Goal: Task Accomplishment & Management: Manage account settings

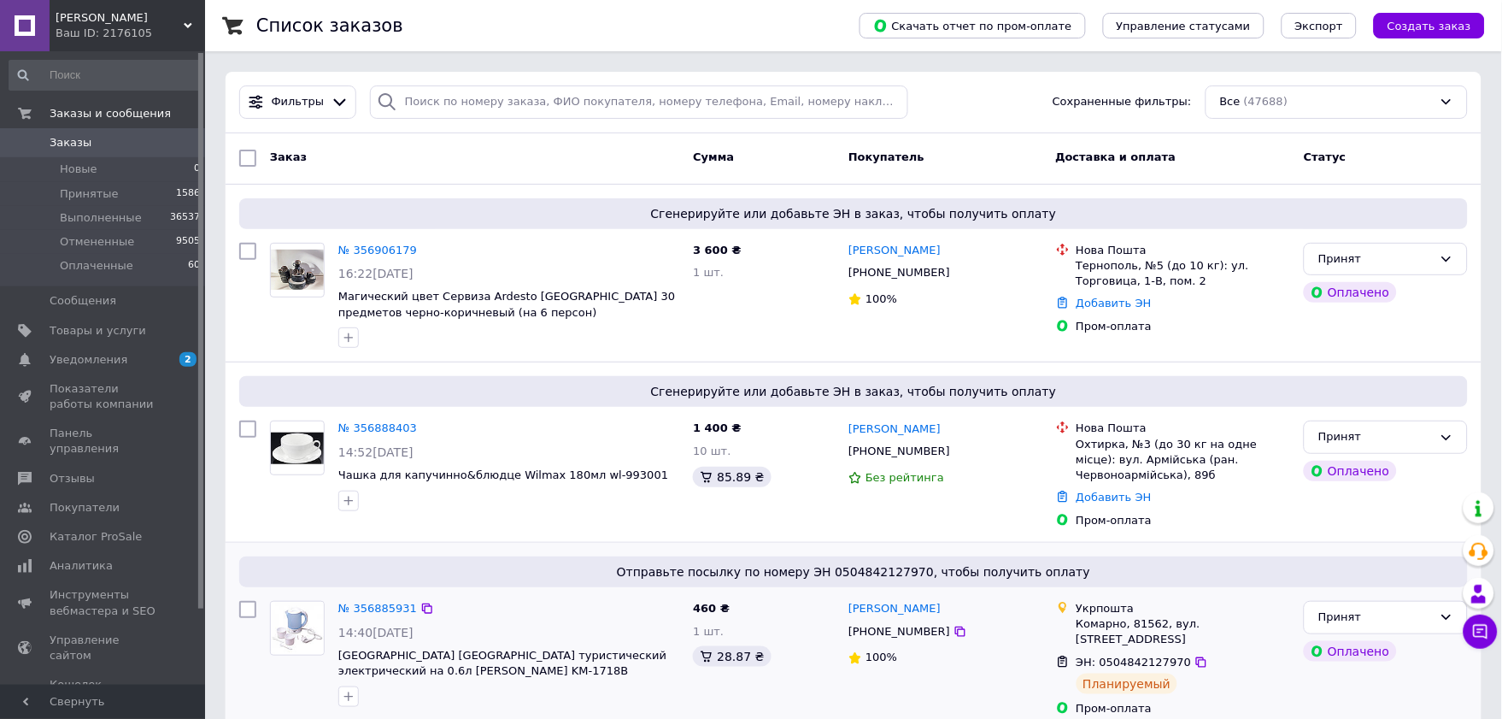
scroll to position [95, 0]
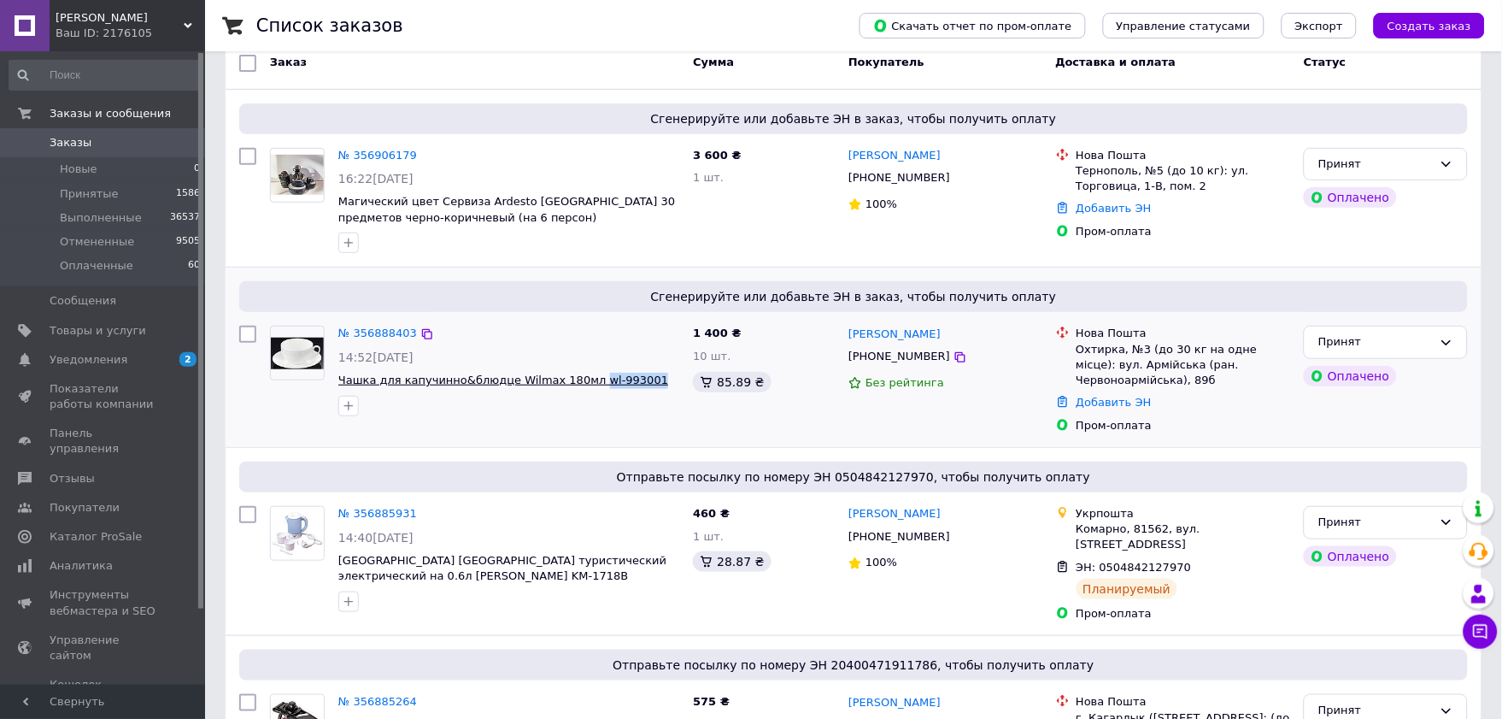
drag, startPoint x: 634, startPoint y: 381, endPoint x: 578, endPoint y: 385, distance: 56.5
click at [578, 385] on span "Чашка для капучинно&блюдце Wilmax 180мл wl-993001" at bounding box center [508, 381] width 341 height 16
copy span "wl-993001"
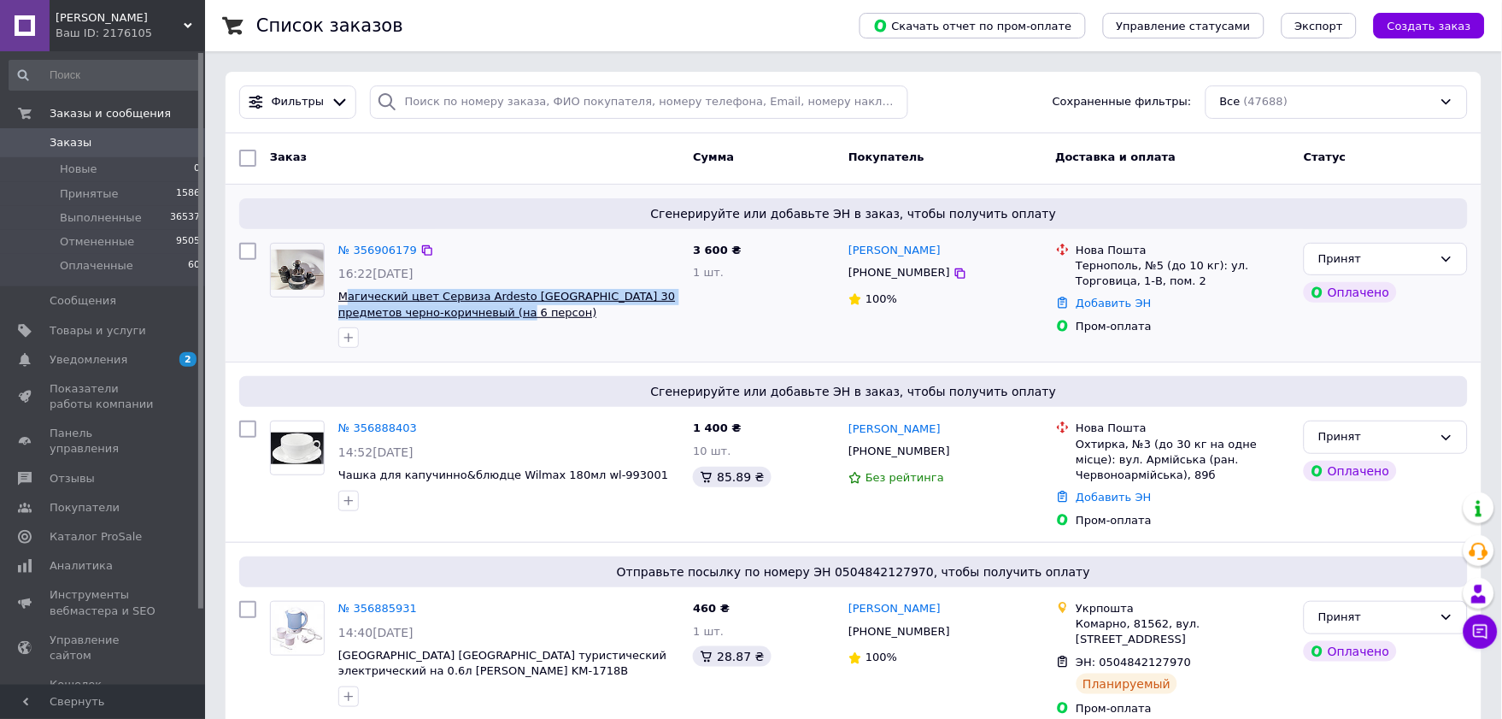
drag, startPoint x: 502, startPoint y: 313, endPoint x: 344, endPoint y: 300, distance: 157.8
click at [344, 300] on span "Магический цвет Сервиза Ardesto [GEOGRAPHIC_DATA] 30 предметов черно-коричневый…" at bounding box center [508, 305] width 341 height 32
click at [507, 346] on div at bounding box center [509, 337] width 348 height 27
click at [380, 244] on link "№ 356906179" at bounding box center [377, 250] width 79 height 13
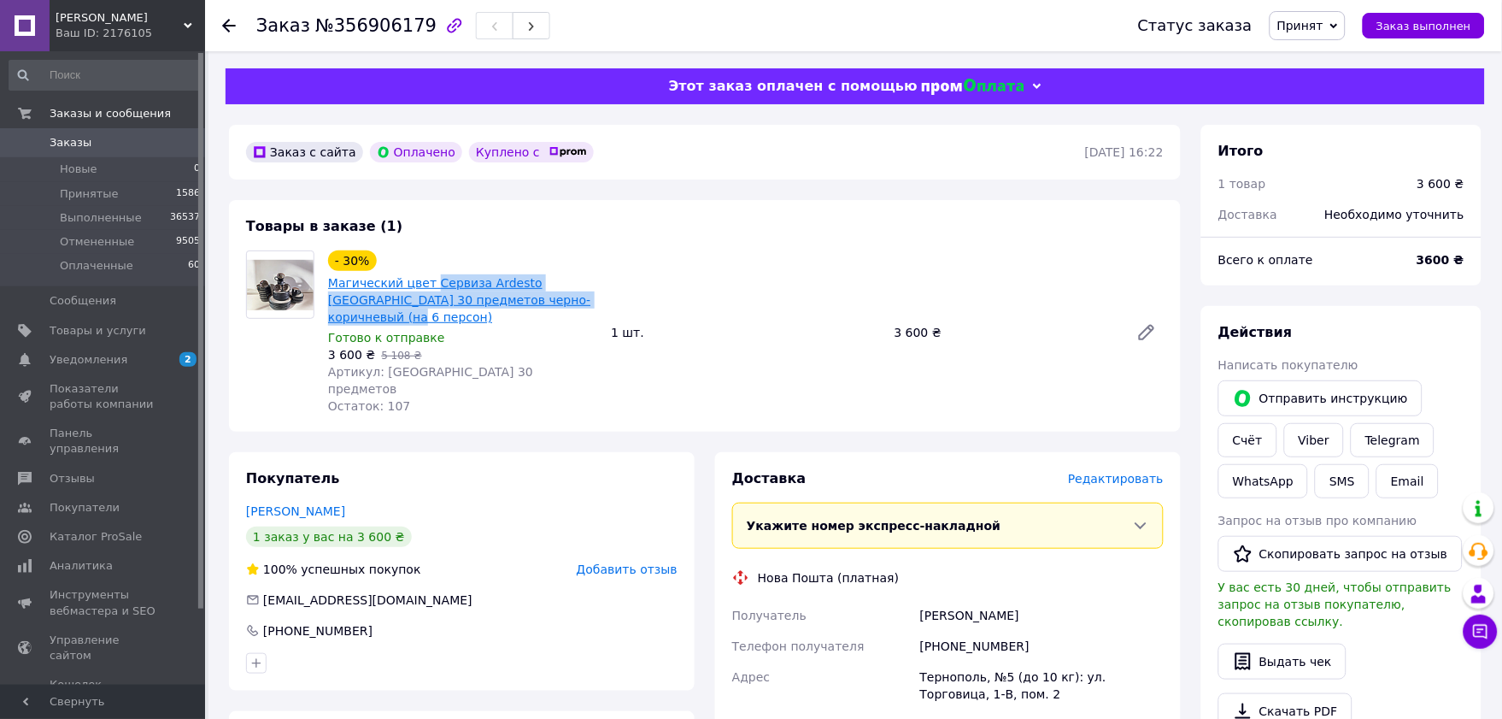
drag, startPoint x: 584, startPoint y: 301, endPoint x: 428, endPoint y: 285, distance: 156.3
click at [428, 285] on span "Магический цвет Сервиза Ardesto [GEOGRAPHIC_DATA] 30 предметов черно-коричневый…" at bounding box center [462, 299] width 269 height 51
copy link "Сервиза Ardesto Bolzano 30 предметов черно-коричневый (на 6 персон)"
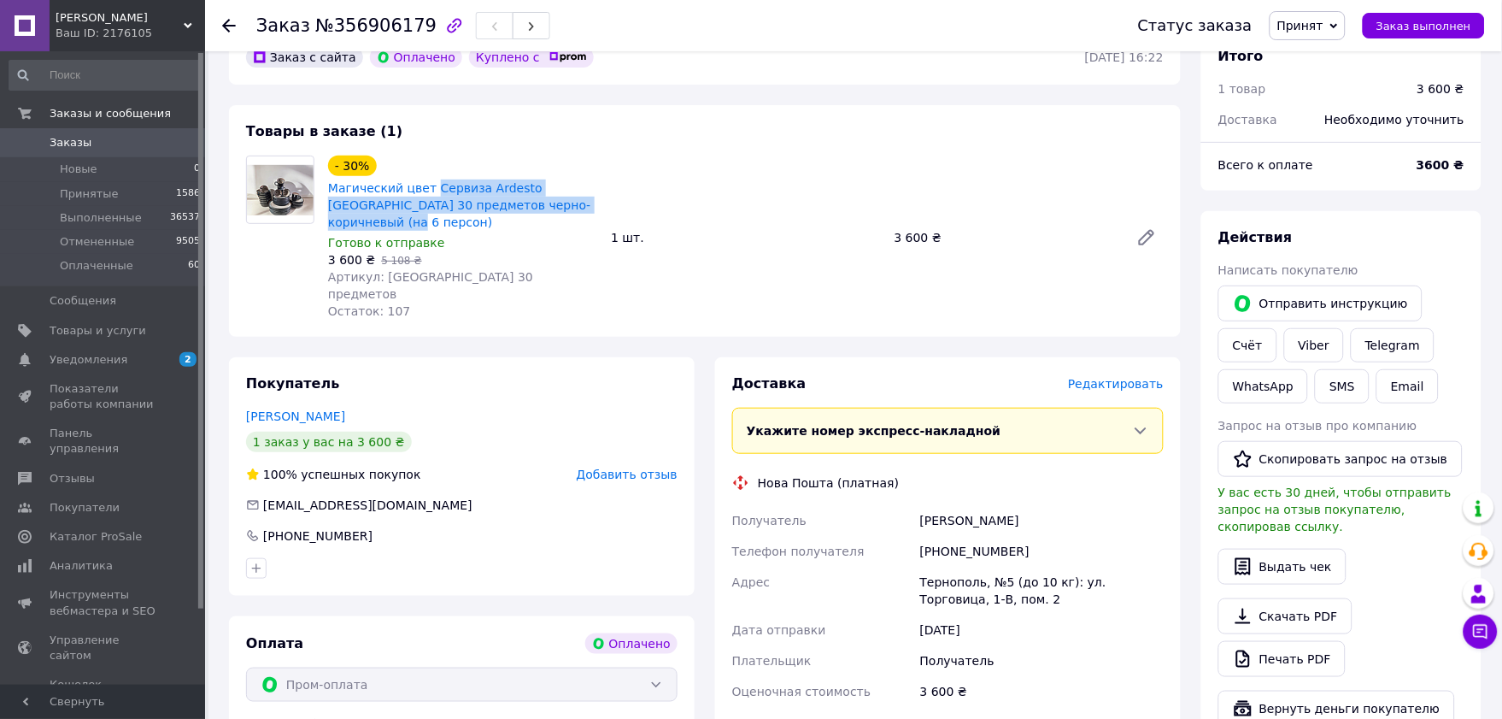
scroll to position [190, 0]
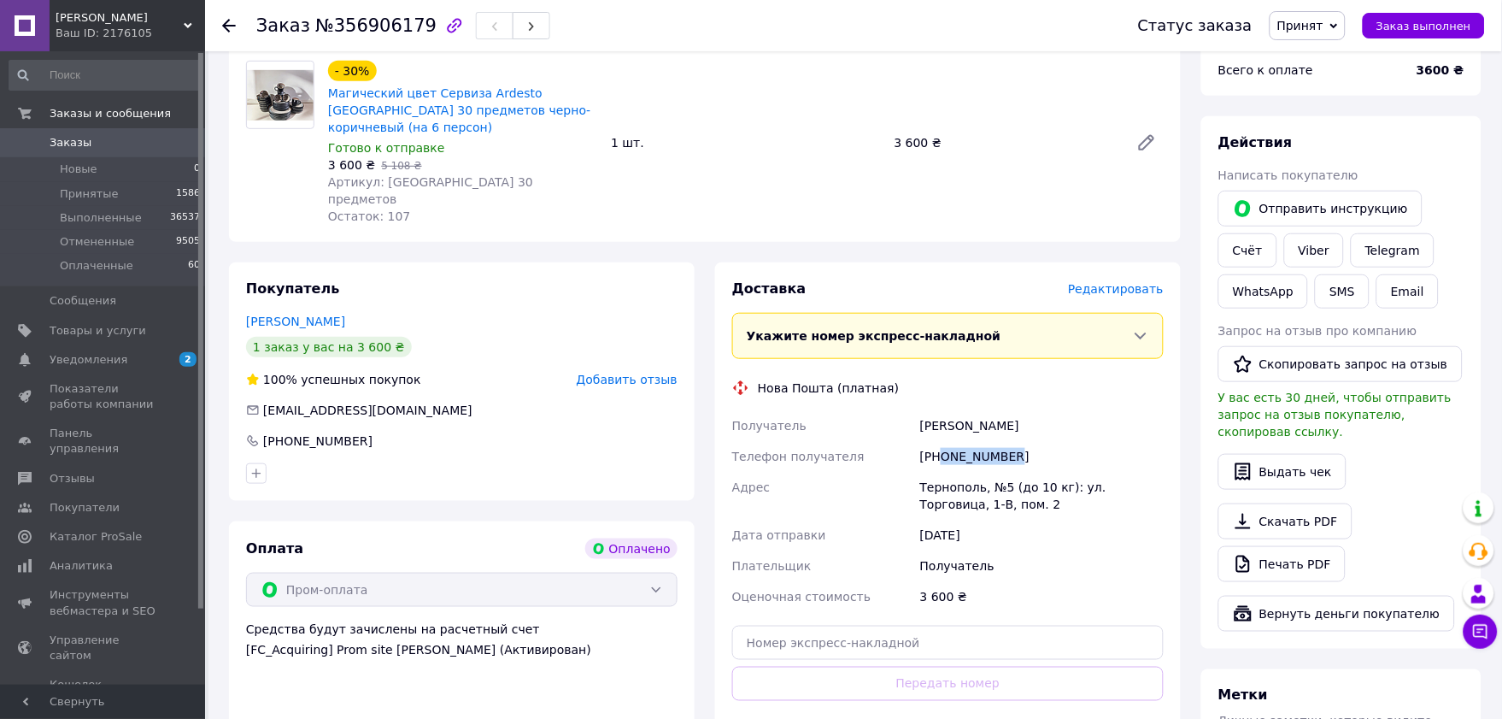
drag, startPoint x: 1010, startPoint y: 423, endPoint x: 940, endPoint y: 427, distance: 70.2
click at [940, 441] on div "[PHONE_NUMBER]" at bounding box center [1042, 456] width 250 height 31
click at [517, 470] on div "Покупатель Демина Ольга 1 заказ у вас на 3 600 ₴ 100% успешных покупок Добавить…" at bounding box center [462, 528] width 466 height 532
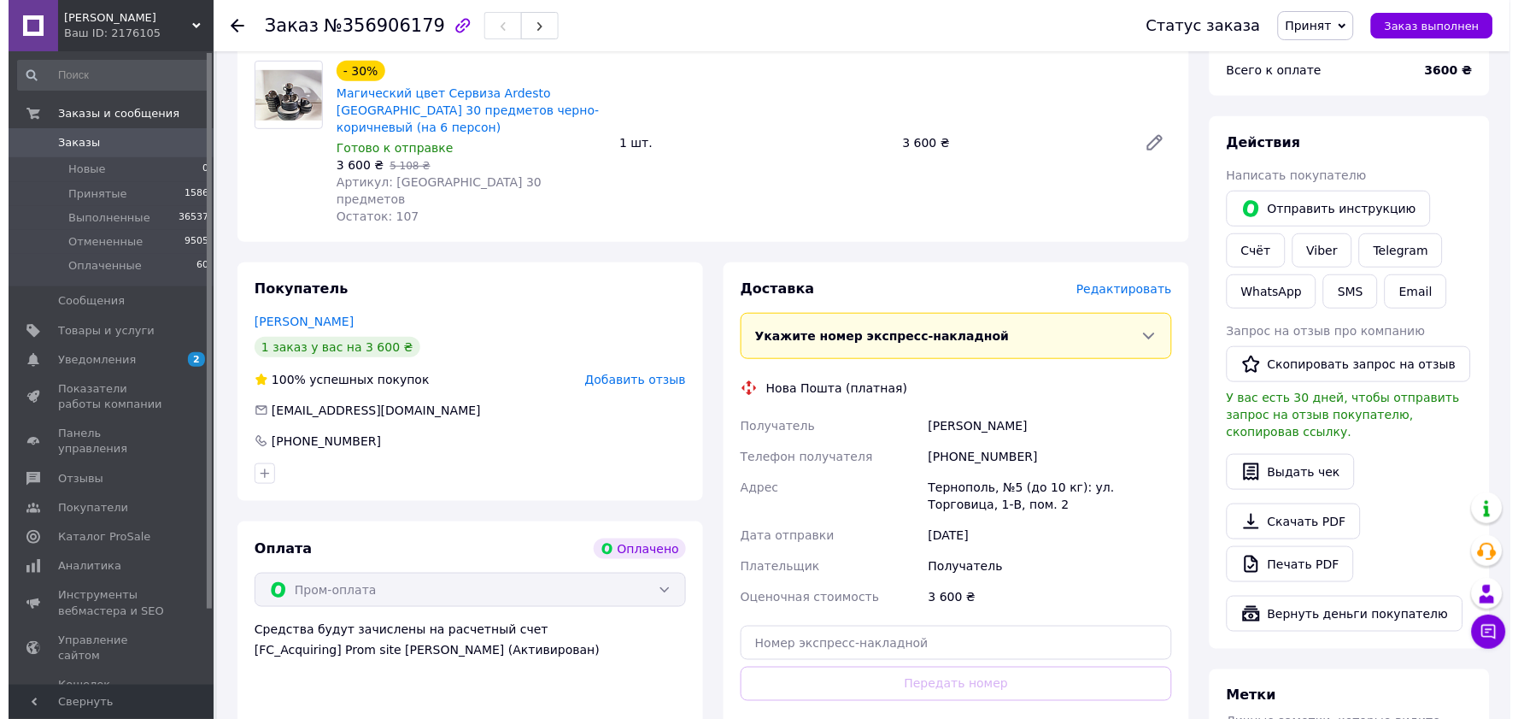
scroll to position [0, 0]
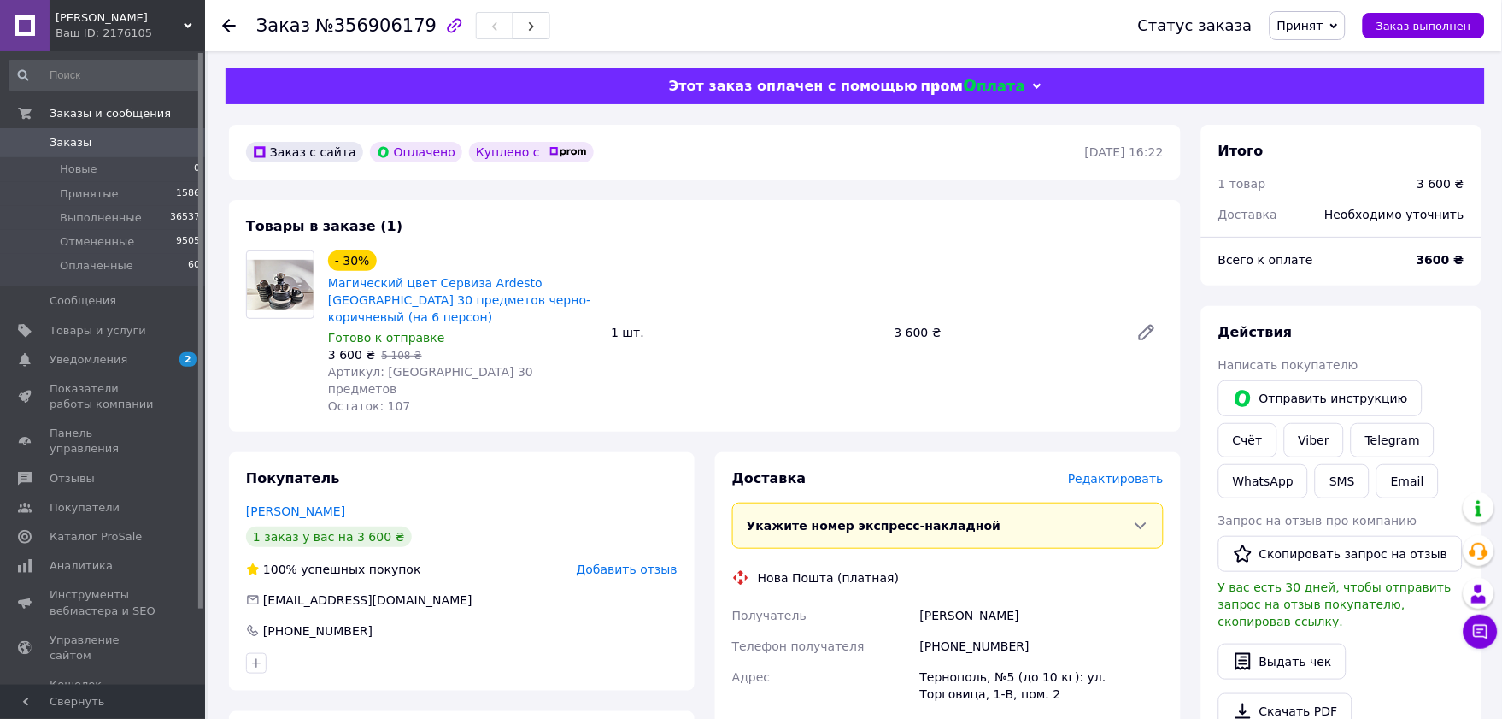
click at [1120, 469] on div "Доставка Редактировать" at bounding box center [948, 479] width 432 height 20
click at [1117, 472] on span "Редактировать" at bounding box center [1116, 479] width 96 height 14
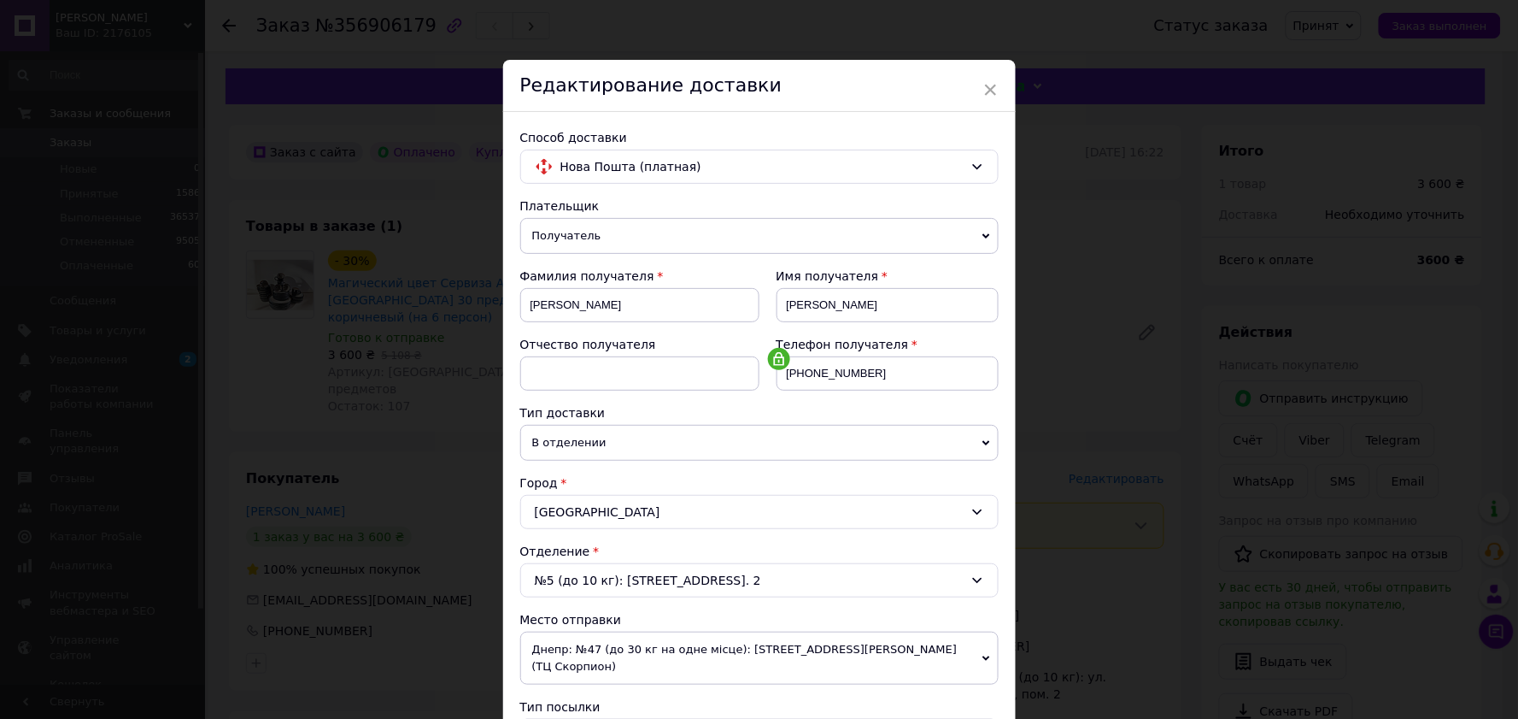
click at [616, 582] on div "№5 (до 10 кг): ул. Торговица, 1-В, пом. 2" at bounding box center [759, 580] width 479 height 34
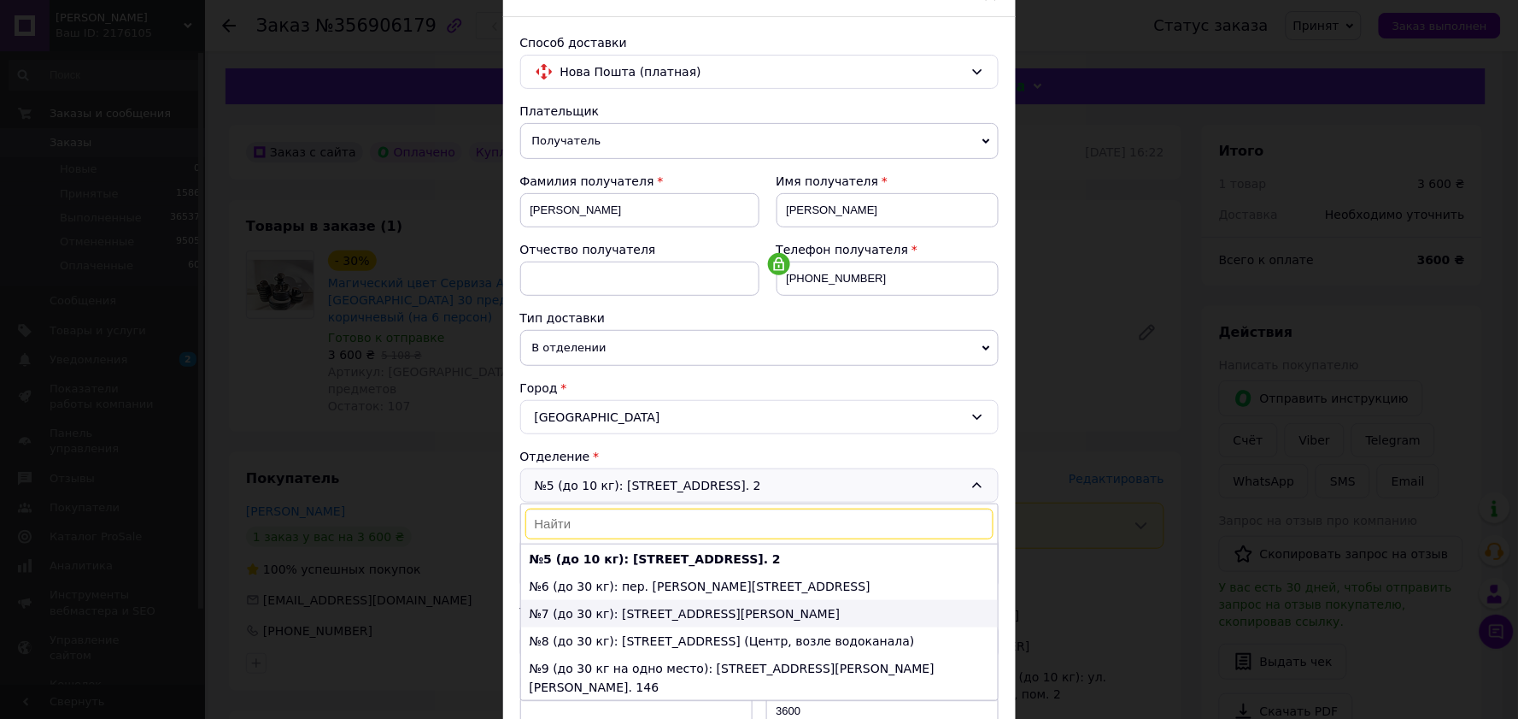
scroll to position [14, 0]
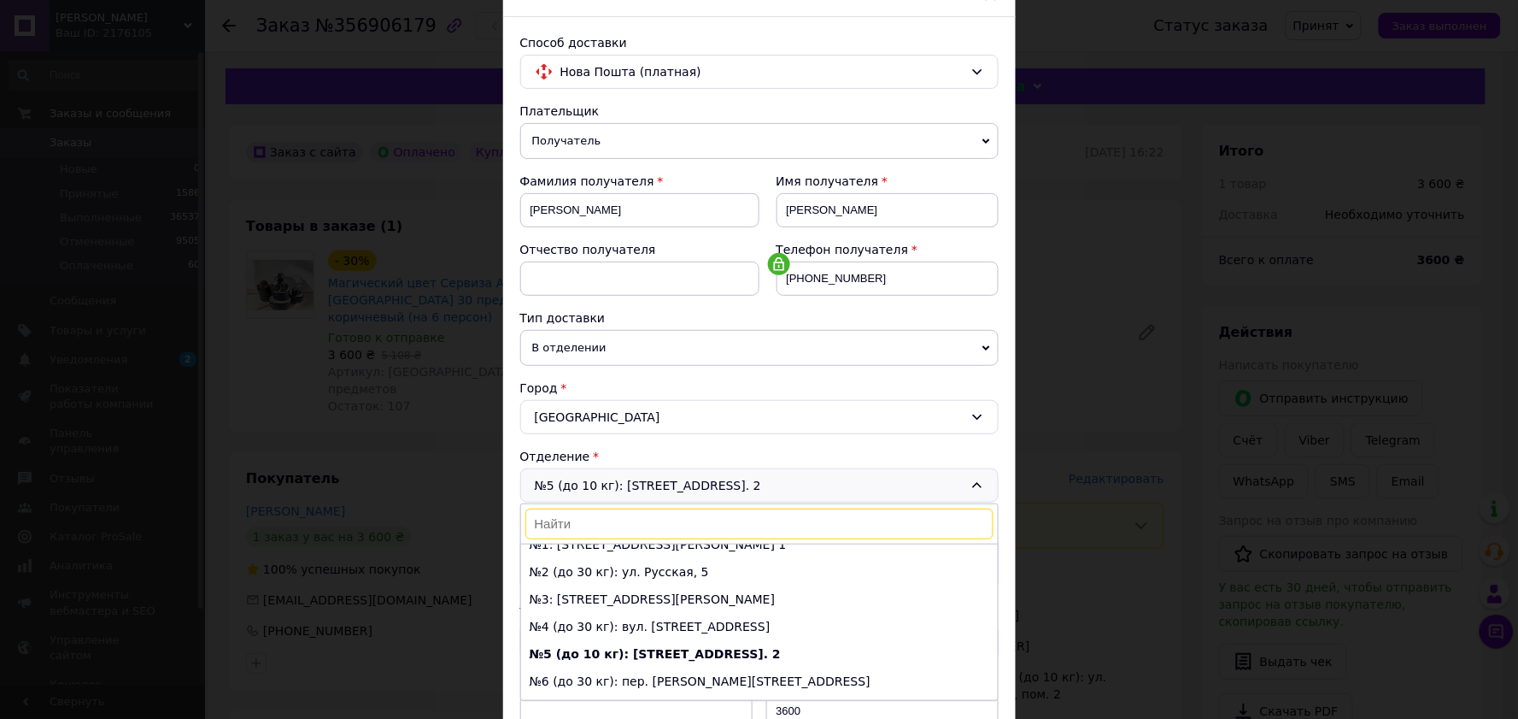
click at [963, 448] on div "Отделение" at bounding box center [759, 456] width 479 height 17
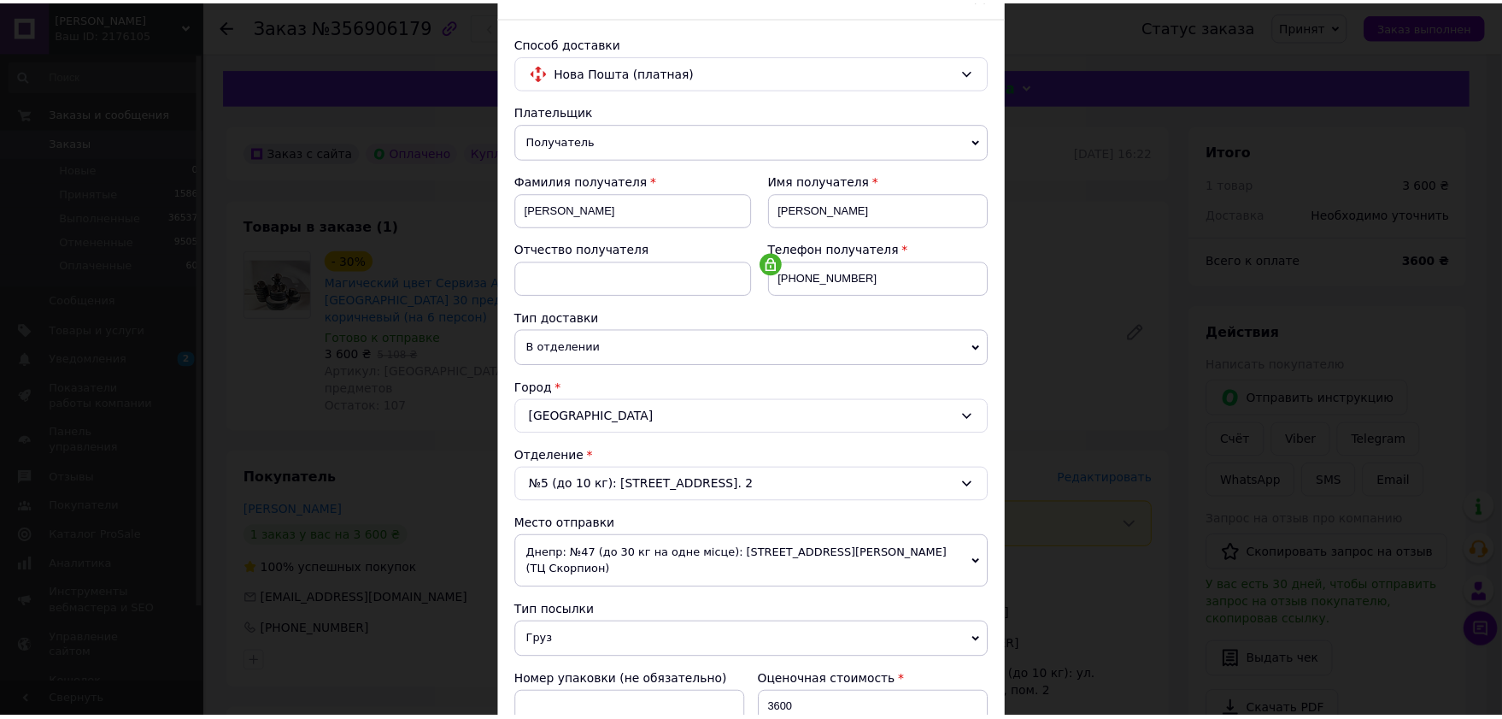
scroll to position [0, 0]
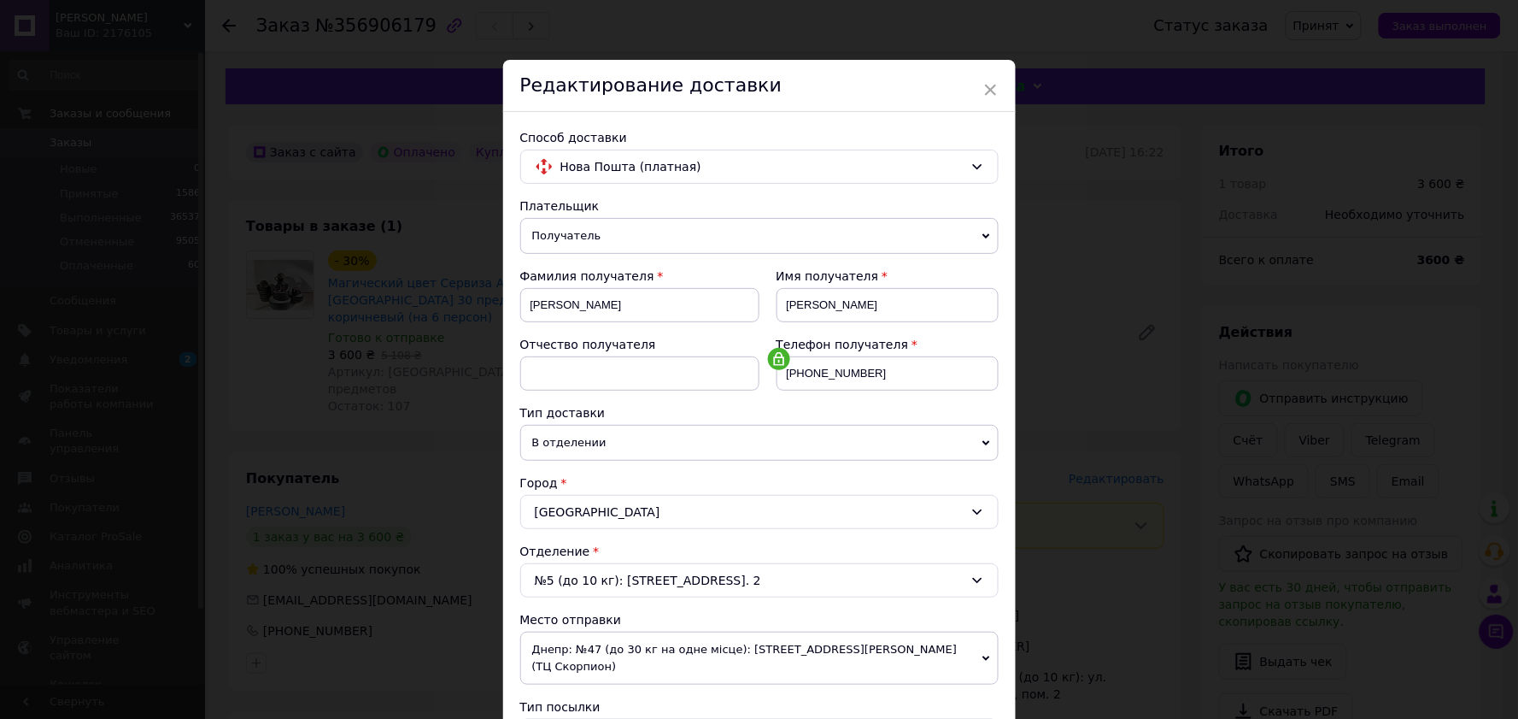
click at [994, 80] on span "×" at bounding box center [991, 89] width 15 height 29
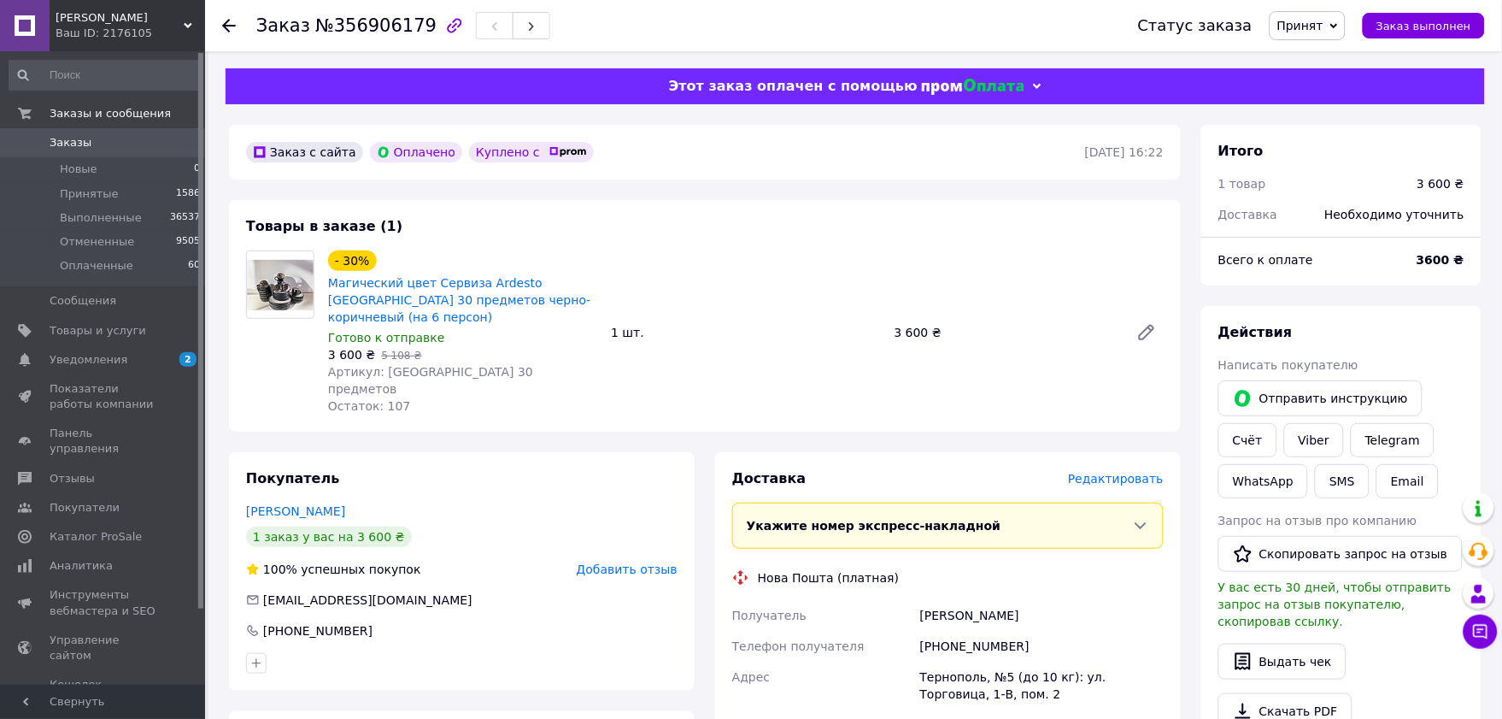
click at [86, 129] on link "Заказы 0" at bounding box center [105, 142] width 210 height 29
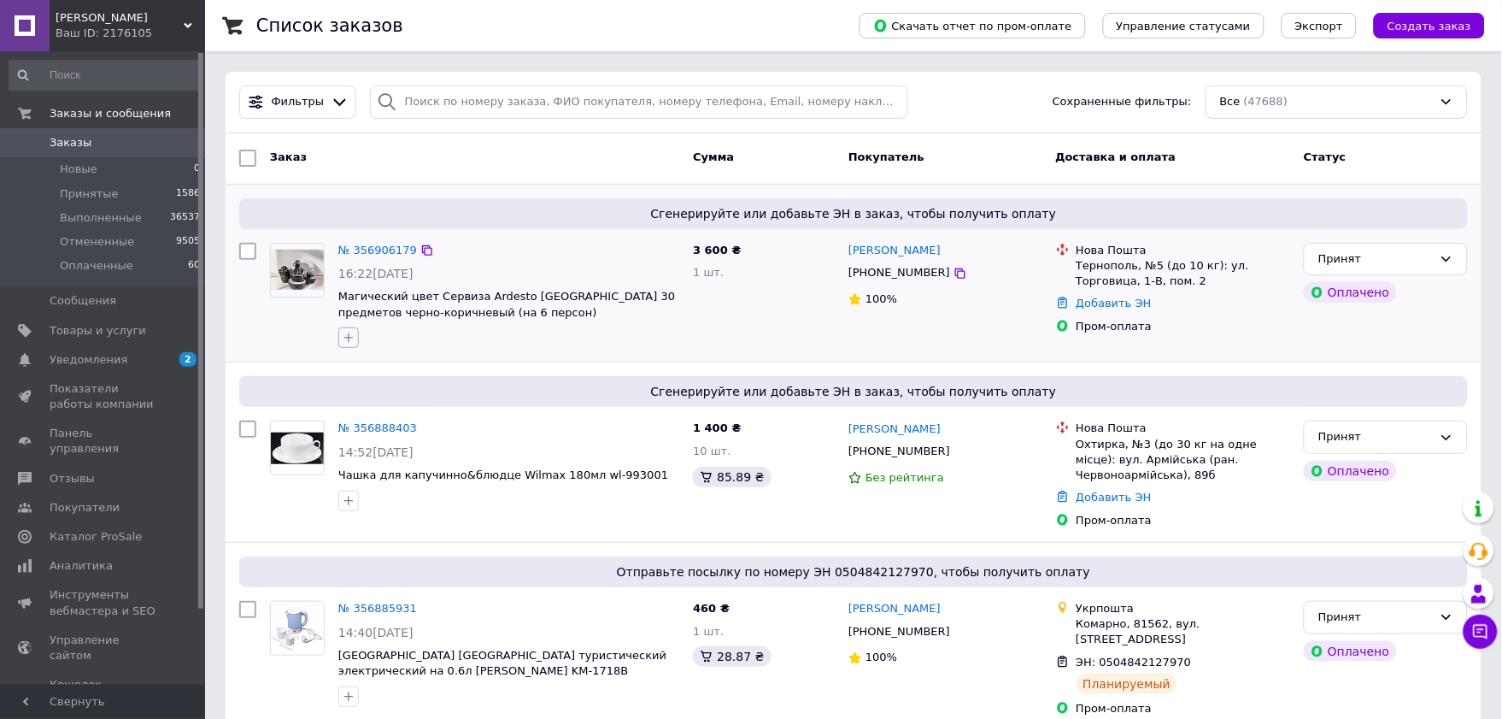
click at [346, 334] on icon "button" at bounding box center [349, 338] width 14 height 14
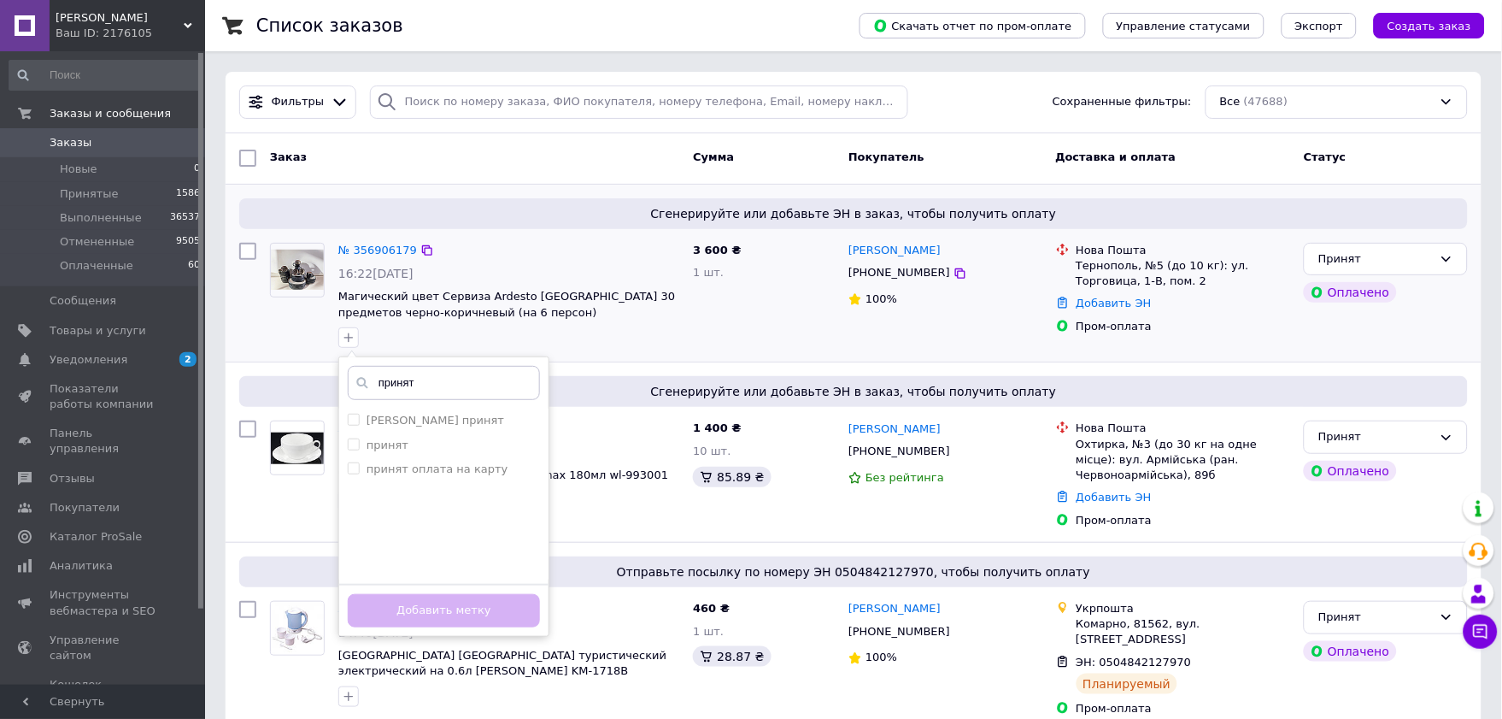
type input "принят"
click at [653, 345] on div "принят Оля принят принят принят оплата на карту Создать метку принят Добавить м…" at bounding box center [509, 337] width 348 height 27
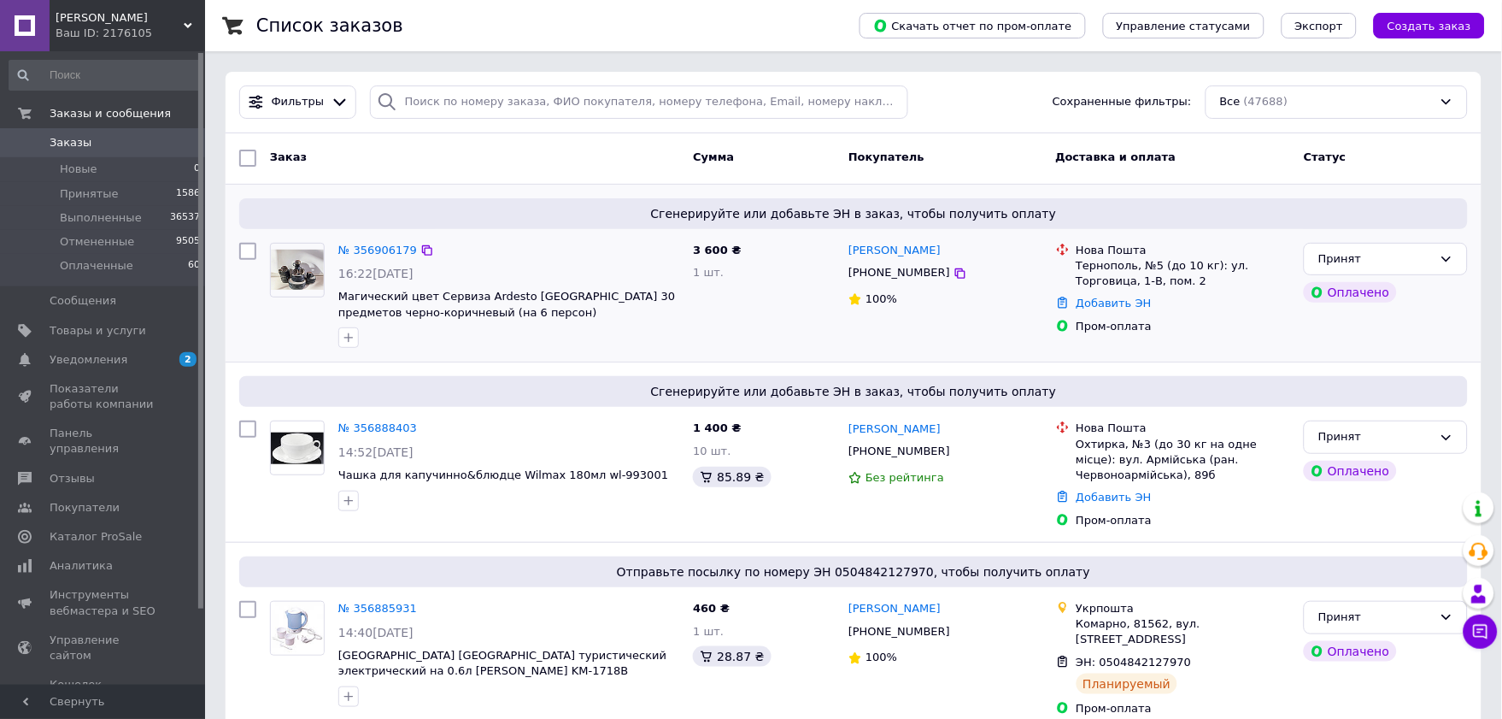
click at [330, 329] on div at bounding box center [297, 296] width 68 height 120
click at [348, 335] on icon "button" at bounding box center [348, 337] width 9 height 9
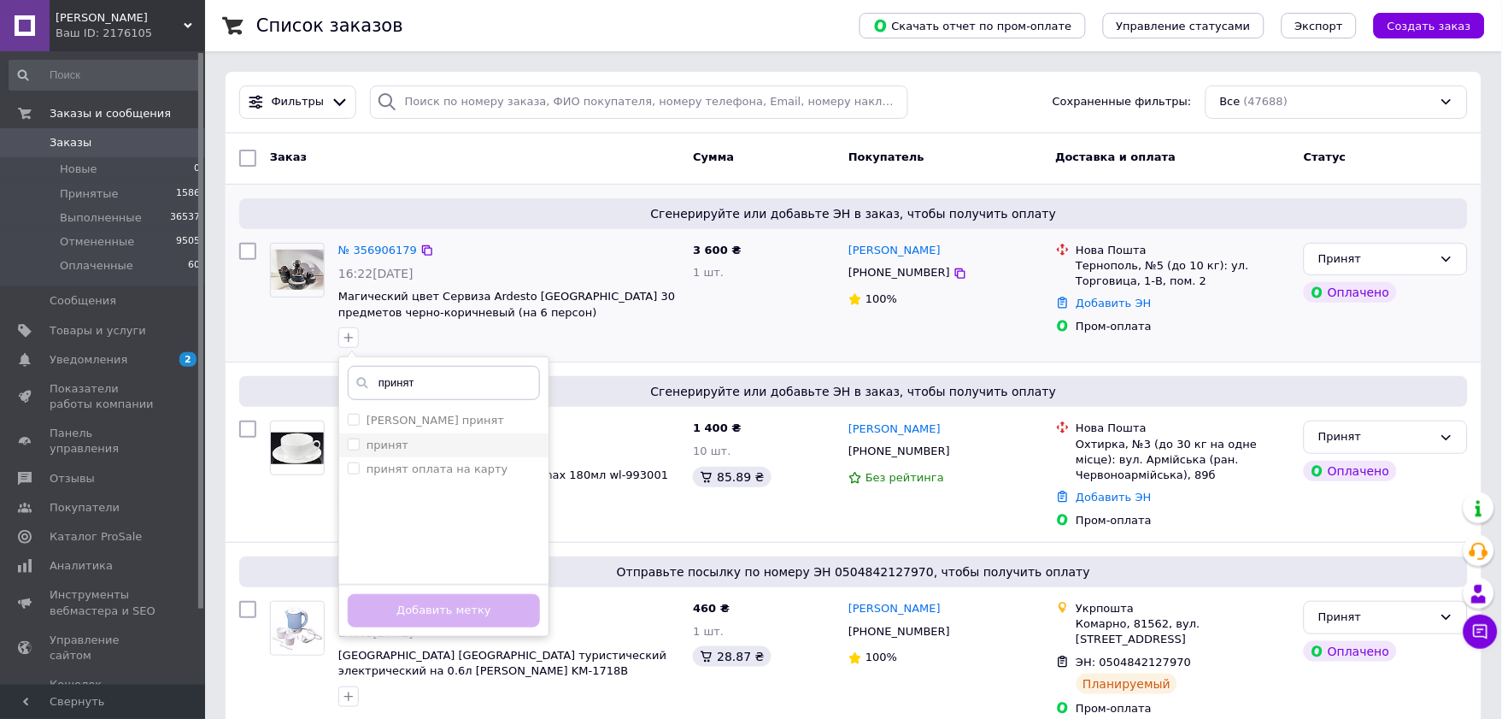
type input "принят"
click at [371, 440] on label "принят" at bounding box center [388, 444] width 42 height 13
checkbox input "true"
click at [491, 605] on button "Добавить метку" at bounding box center [444, 610] width 192 height 33
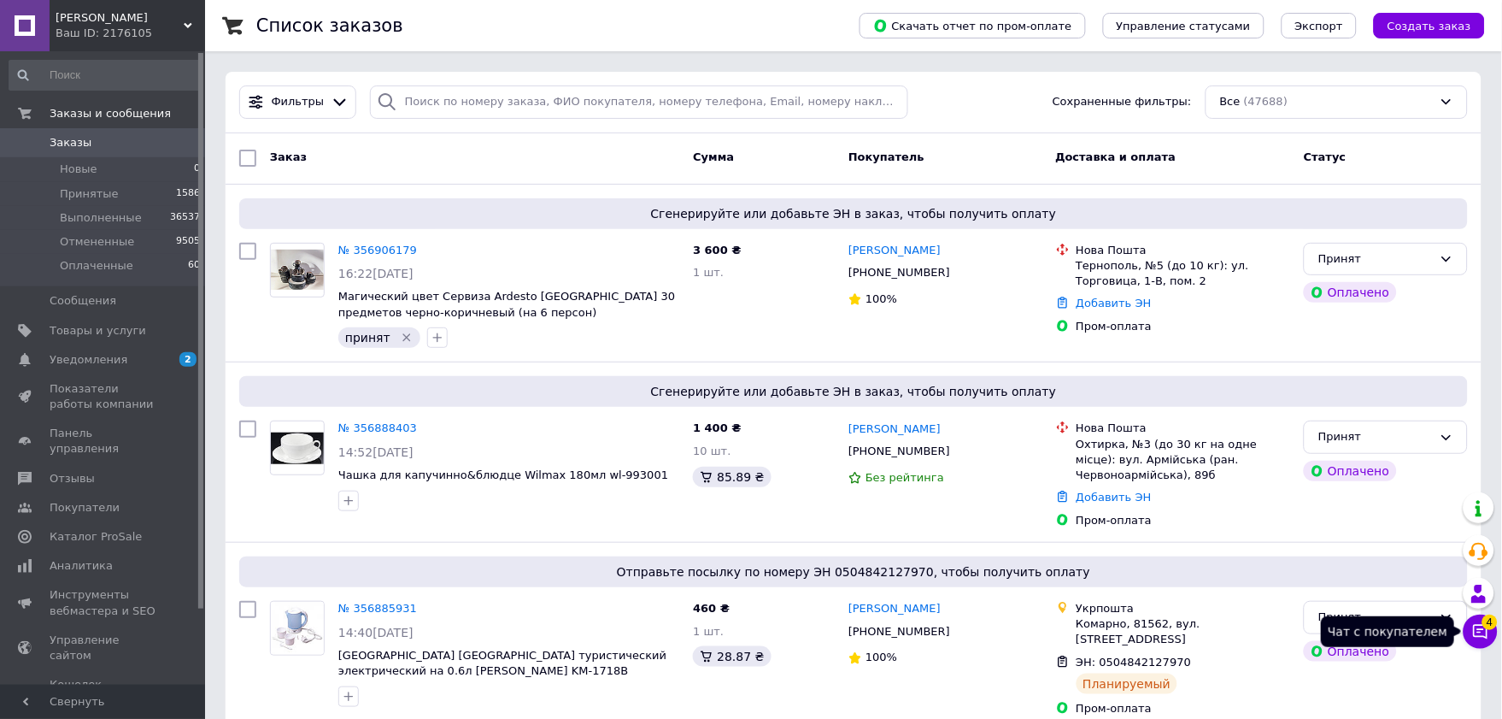
click at [1481, 637] on icon at bounding box center [1481, 632] width 15 height 15
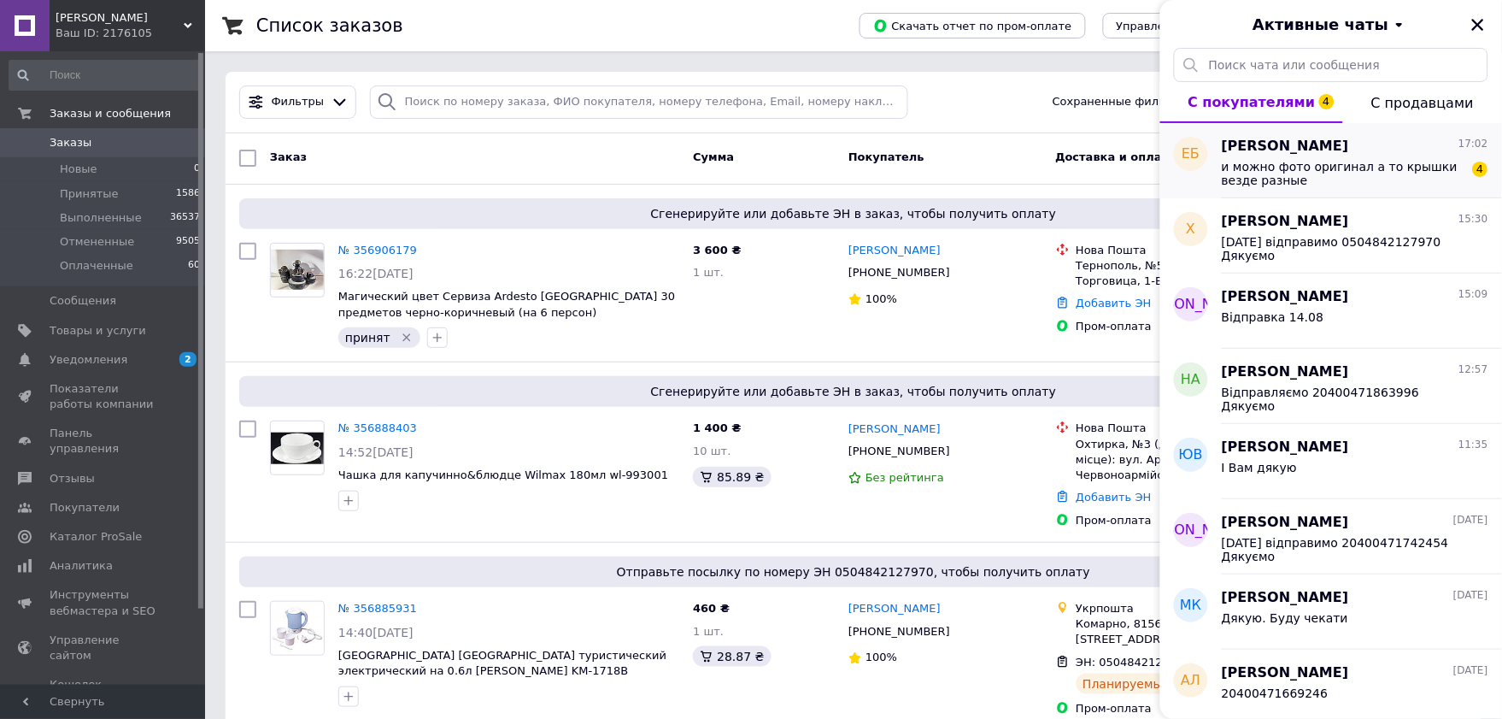
click at [1286, 174] on span "и можно фото оригинал а то крышки везде разные" at bounding box center [1343, 173] width 243 height 27
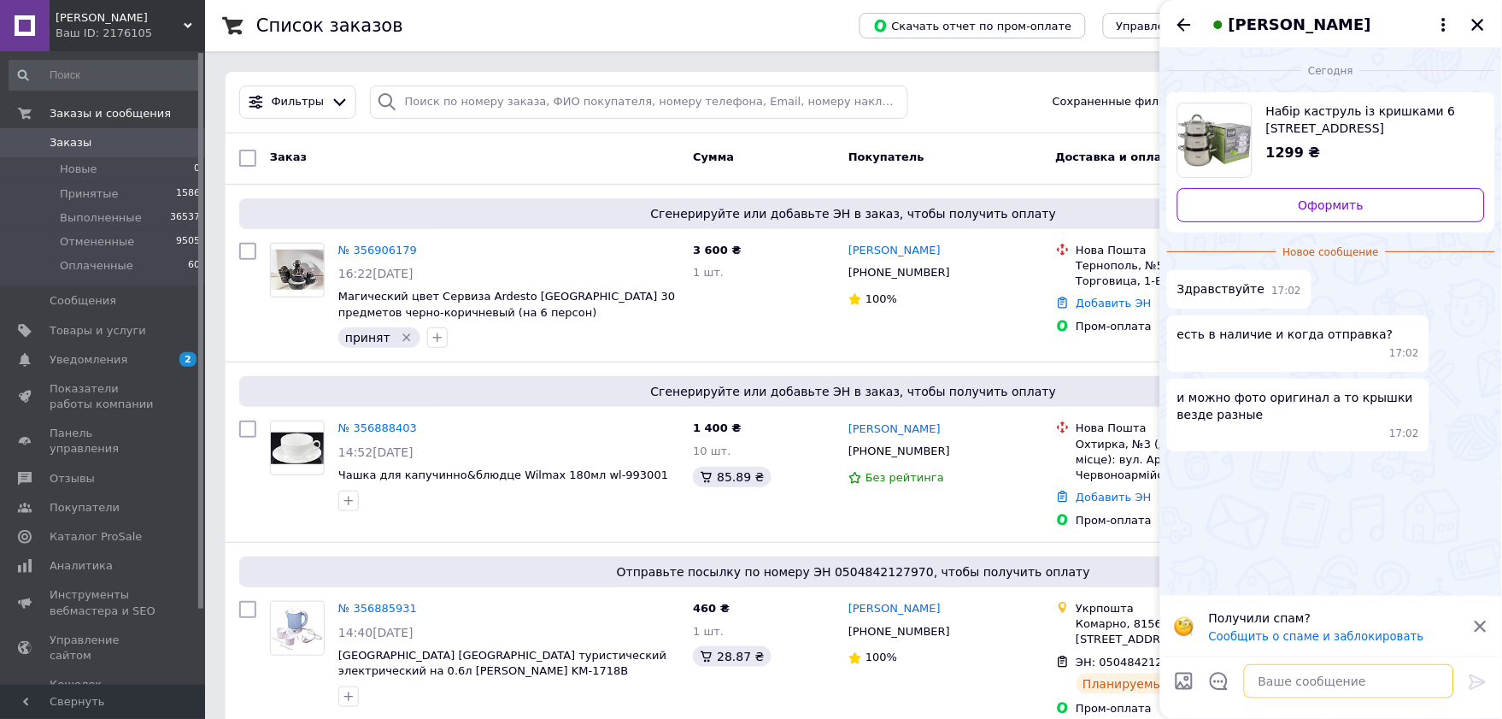
click at [1266, 678] on textarea at bounding box center [1349, 681] width 210 height 34
type textarea "L"
type textarea "Добрий день. Є. Відправка завтра."
click at [1455, 681] on div "Добрий день. Є. Відправка завтра. Добрий день. Є. Відправка завтра." at bounding box center [1332, 681] width 258 height 48
click at [1478, 684] on icon at bounding box center [1478, 682] width 21 height 21
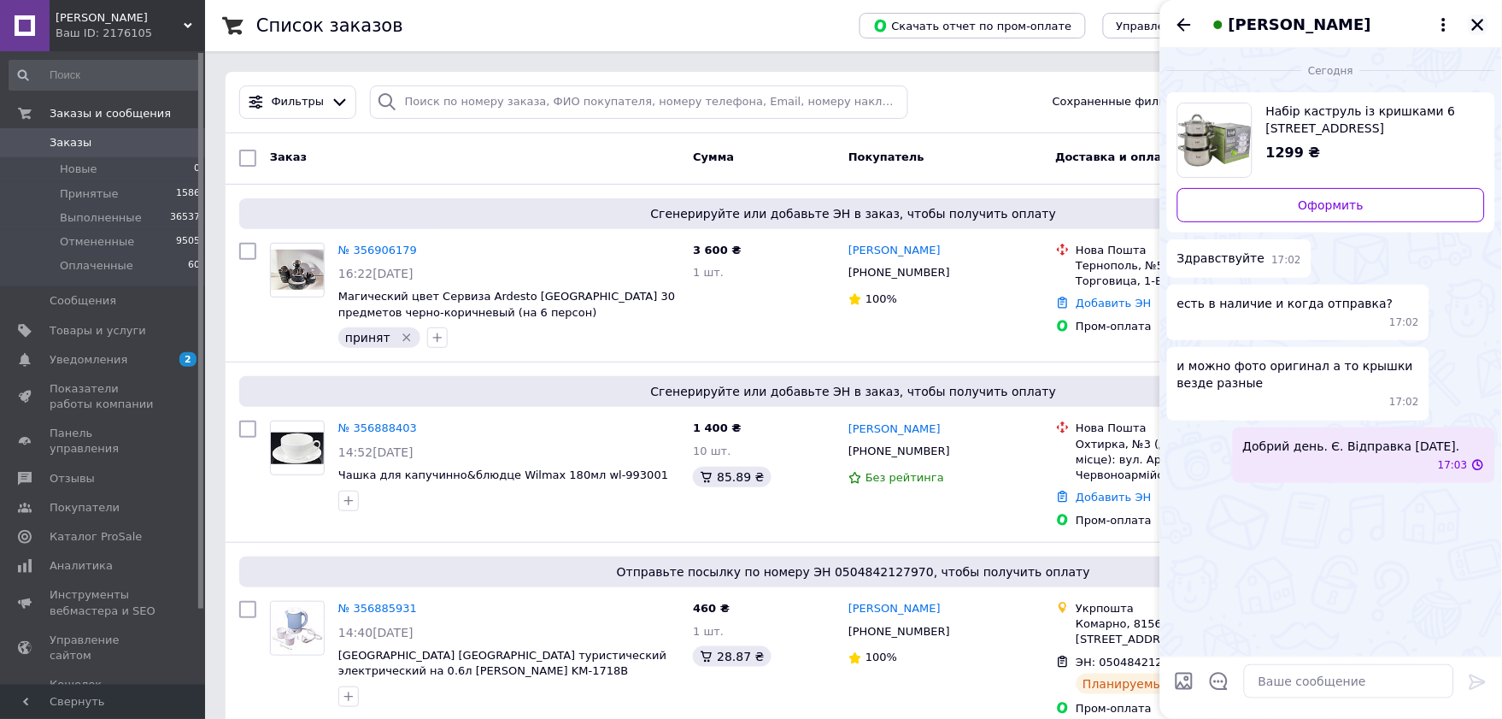
click at [1468, 24] on button "Закрыть" at bounding box center [1478, 25] width 21 height 21
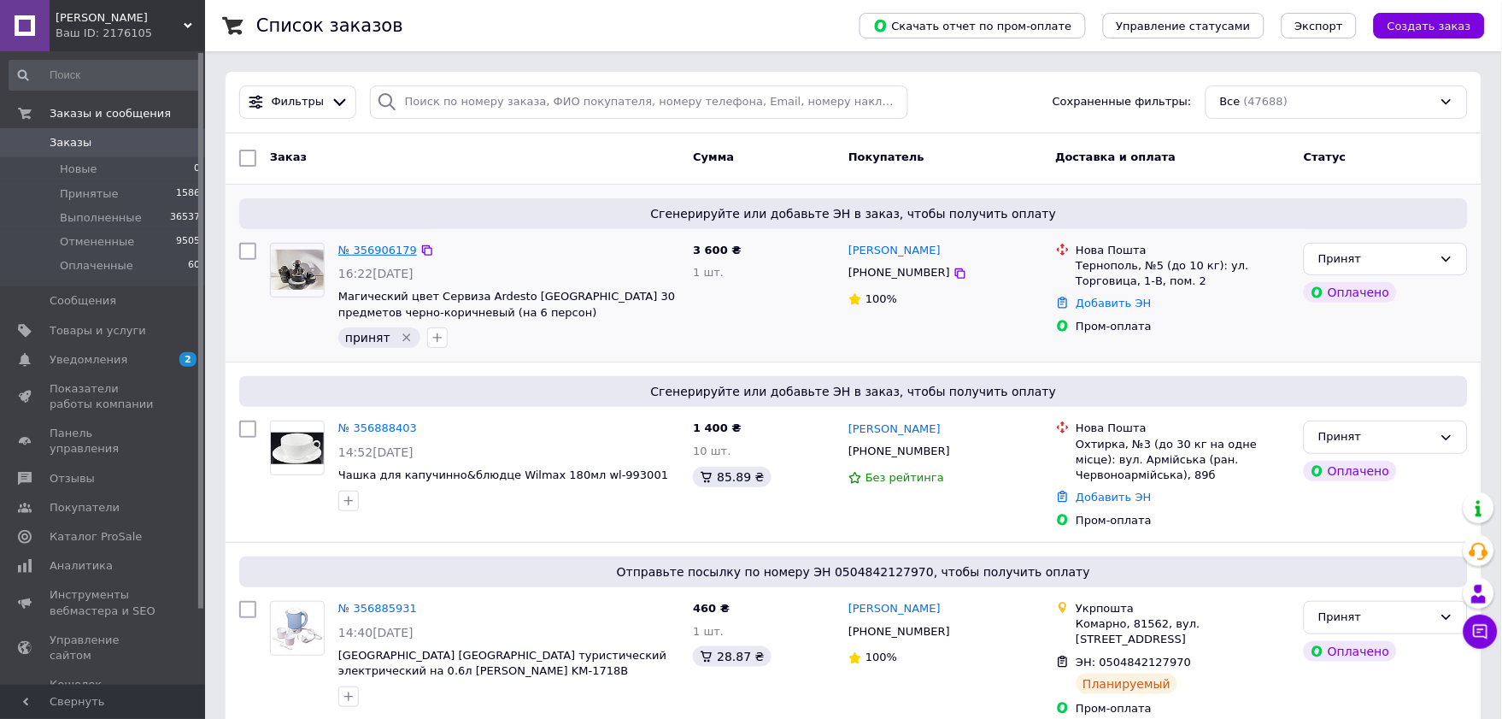
click at [376, 249] on link "№ 356906179" at bounding box center [377, 250] width 79 height 13
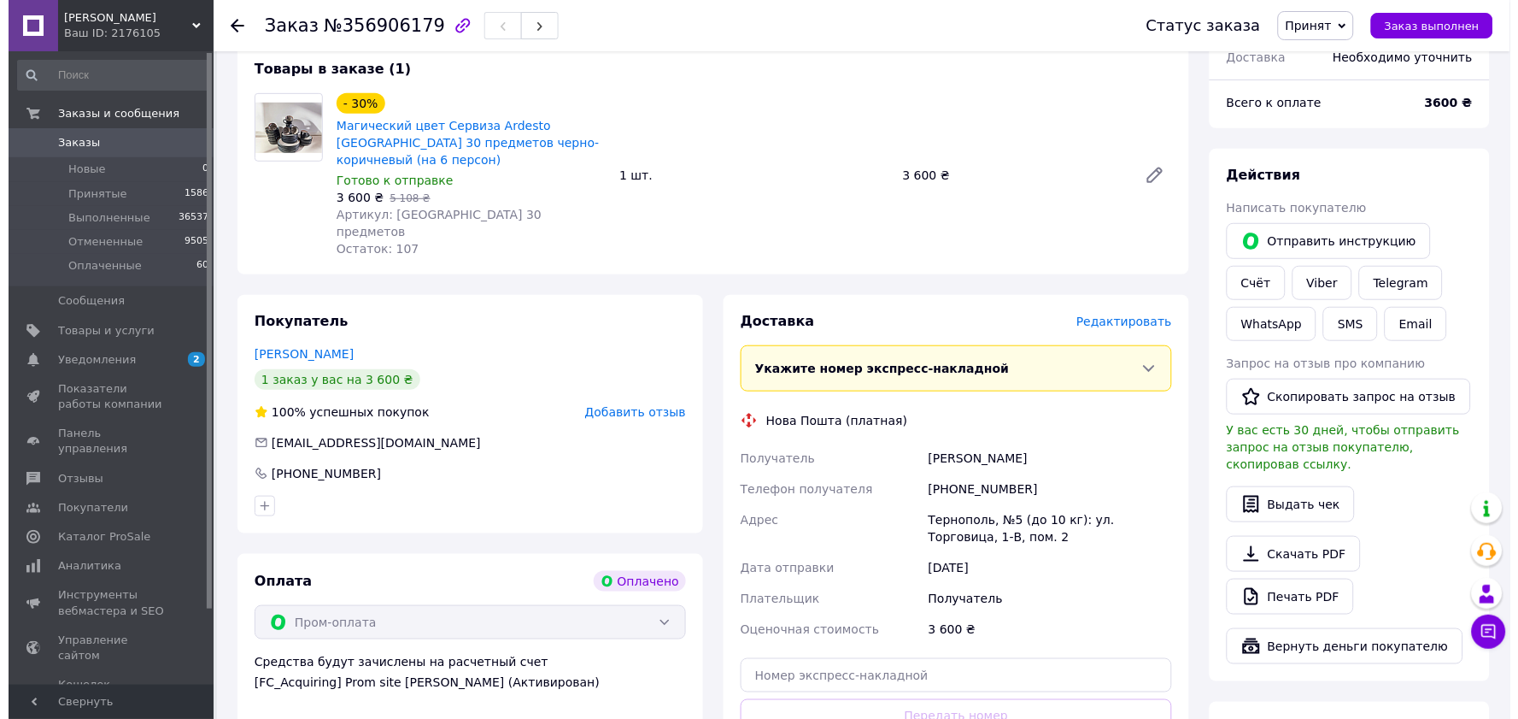
scroll to position [347, 0]
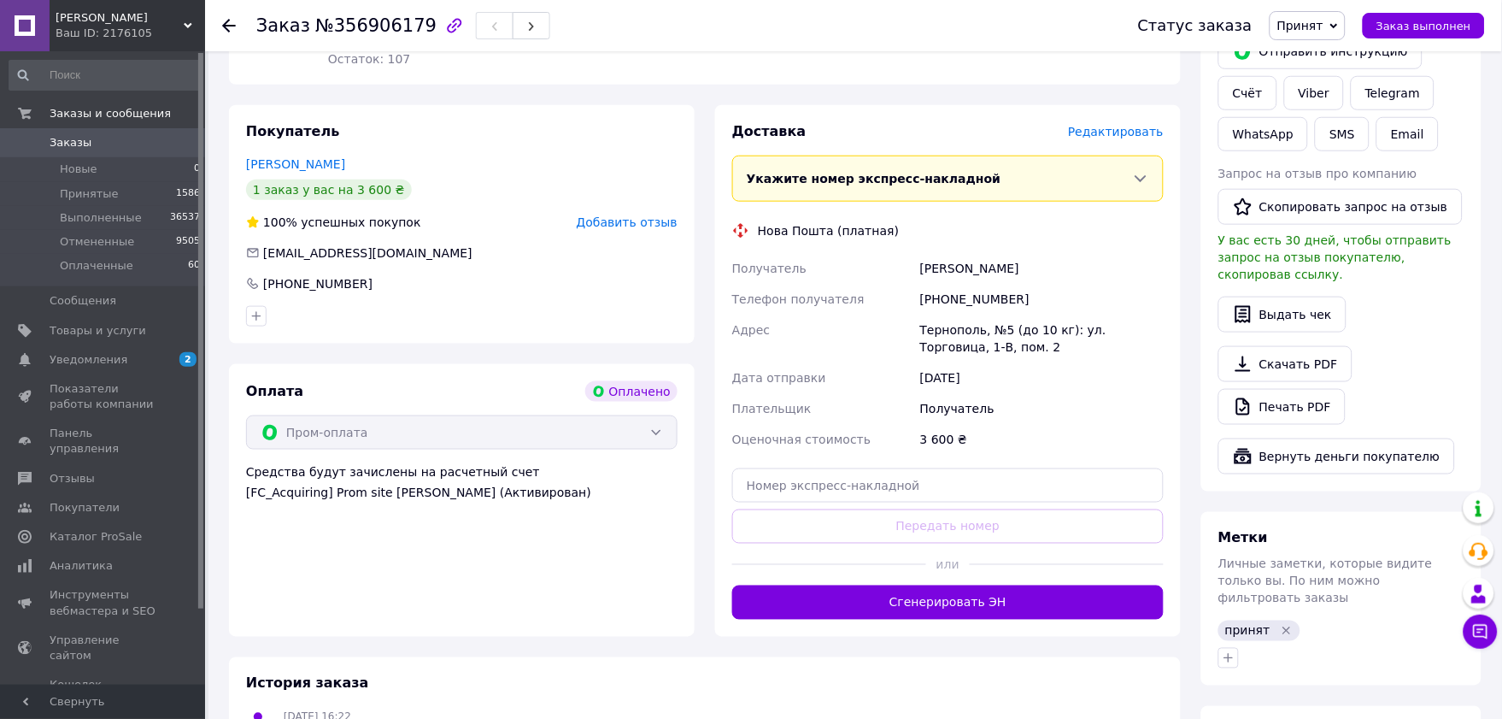
click at [1135, 122] on div "Доставка Редактировать Укажите номер экспресс-накладной Обязательно введите ном…" at bounding box center [948, 370] width 432 height 497
click at [1130, 125] on span "Редактировать" at bounding box center [1116, 132] width 96 height 14
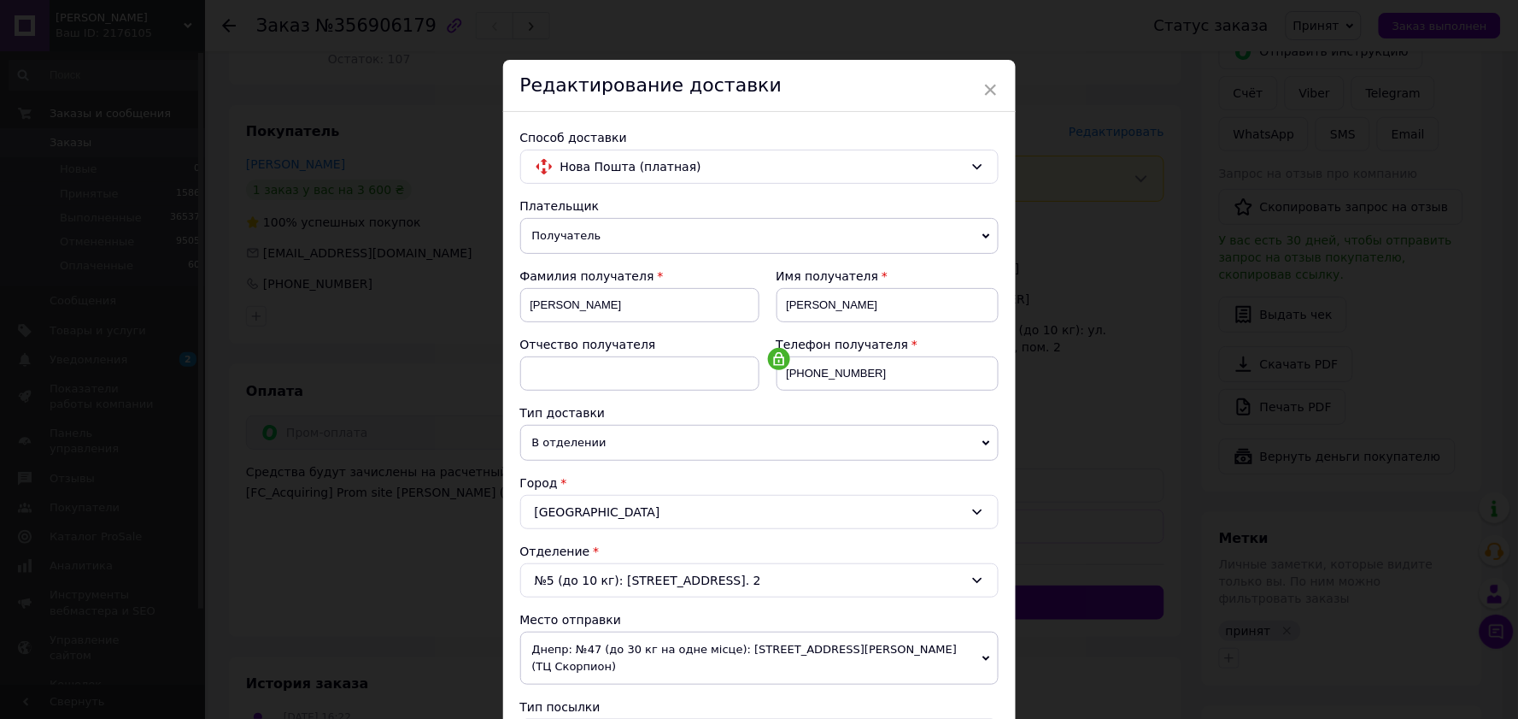
click at [593, 584] on div "№5 (до 10 кг): ул. Торговица, 1-В, пом. 2" at bounding box center [759, 580] width 479 height 34
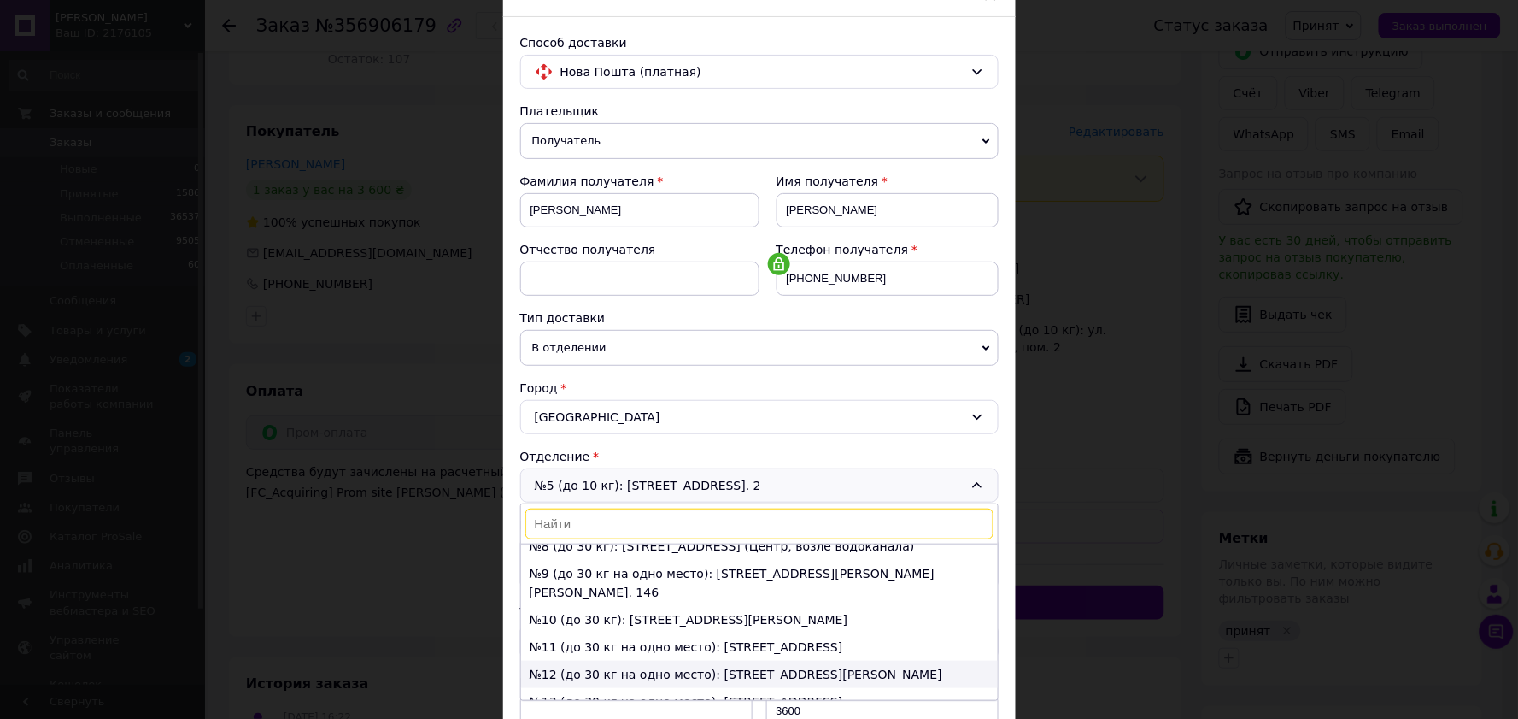
scroll to position [299, 0]
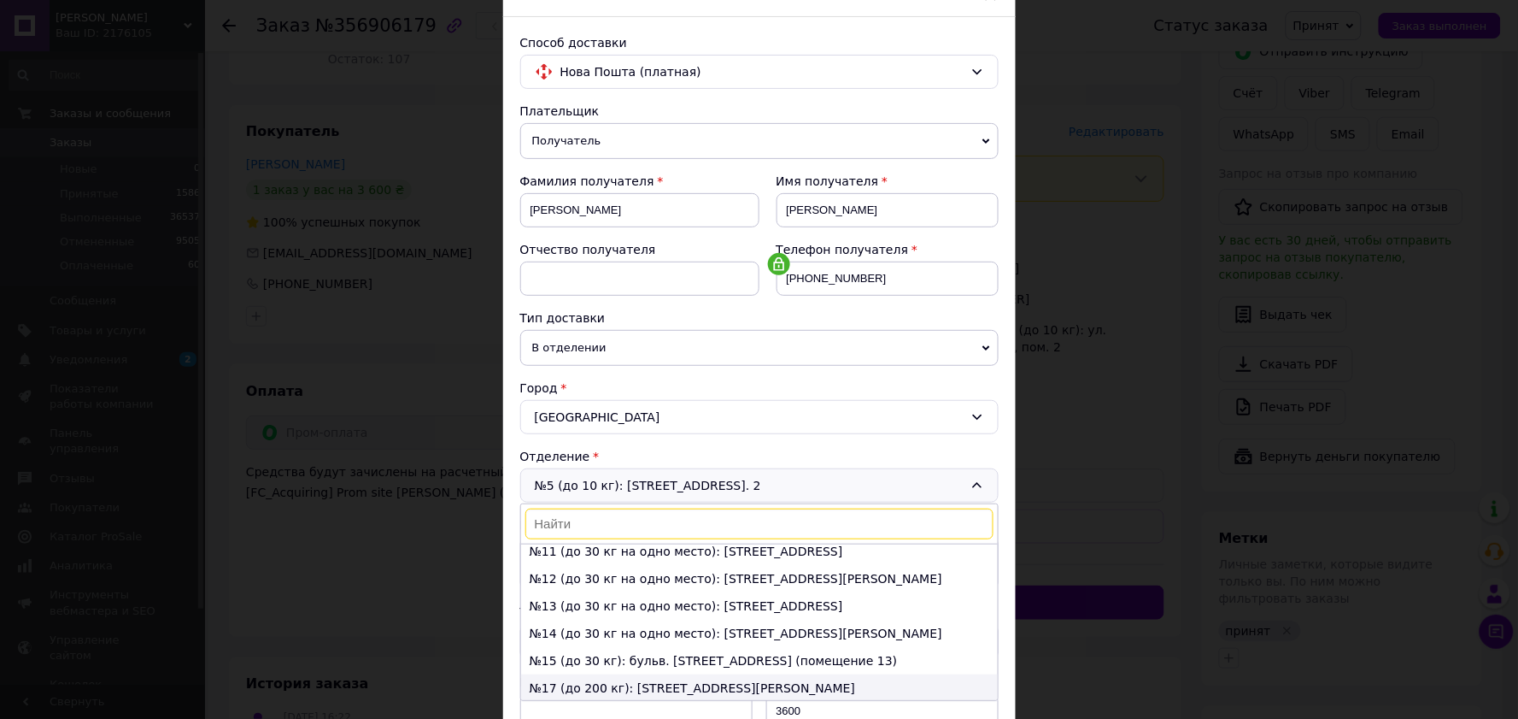
click at [605, 674] on li "№17 (до 200 кг): ул. Монастырского Антона, 50/1" at bounding box center [759, 687] width 477 height 27
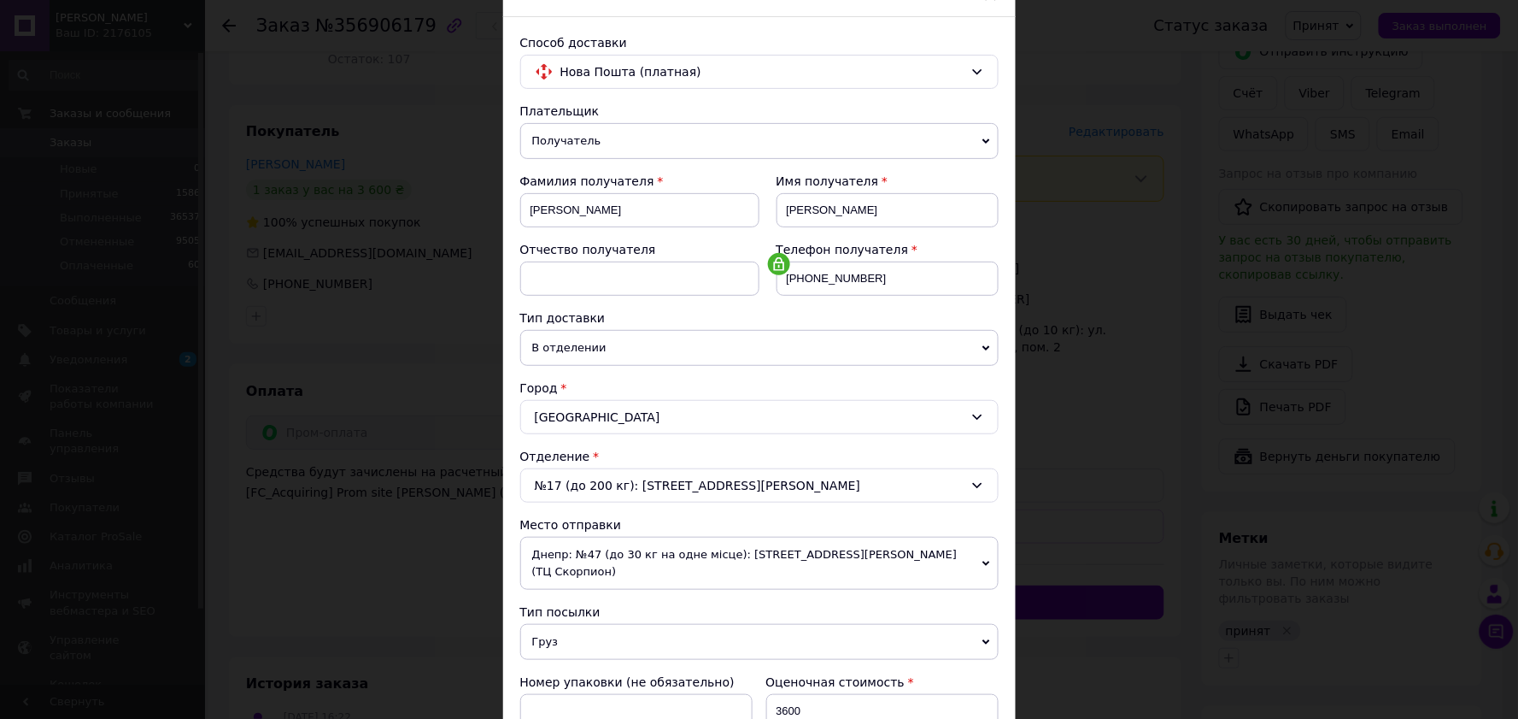
click at [646, 557] on span "Днепр: №47 (до 30 кг на одне місце): ул Королевы Елизаветы II, 17а (ТЦ Скорпион)" at bounding box center [759, 563] width 479 height 53
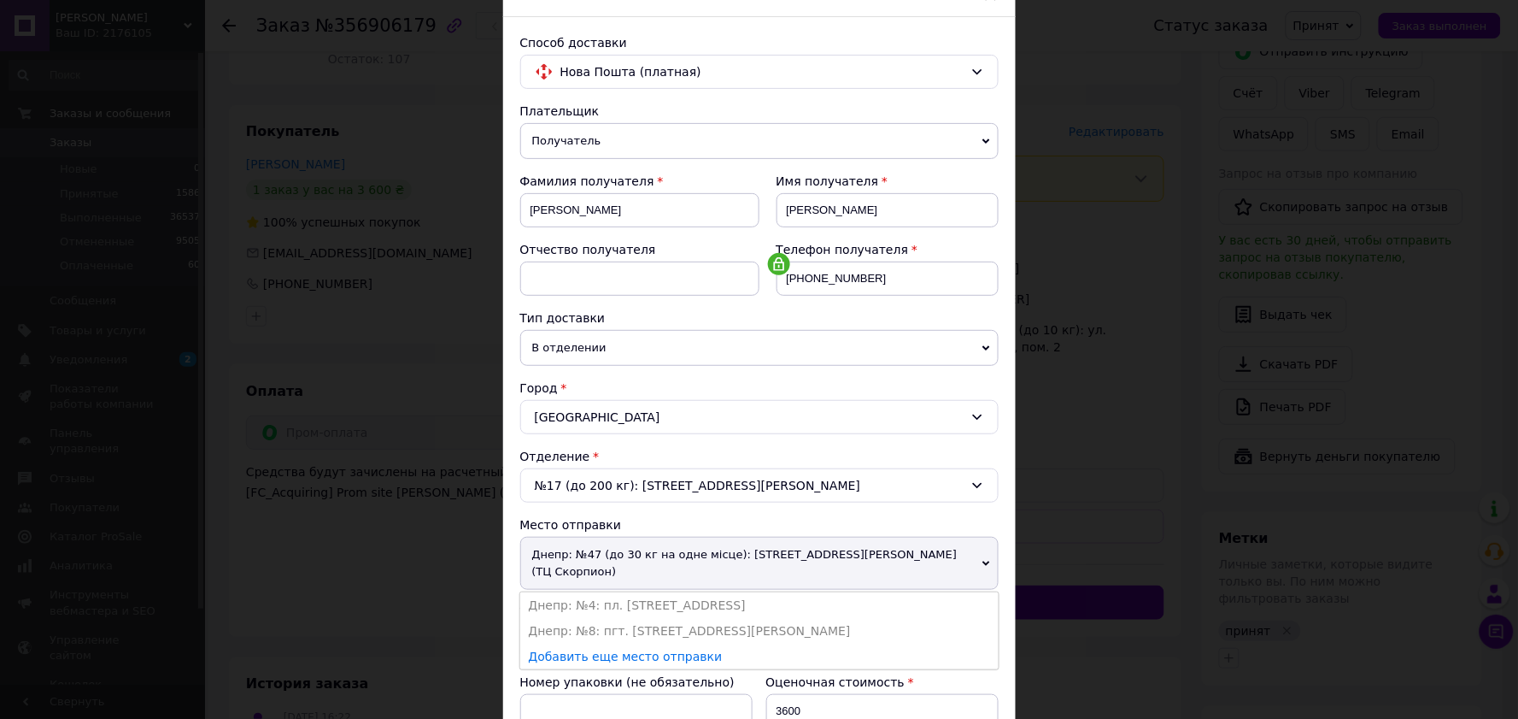
click at [834, 499] on div "№17 (до 200 кг): ул. Монастырского Антона, 50/1" at bounding box center [759, 485] width 479 height 34
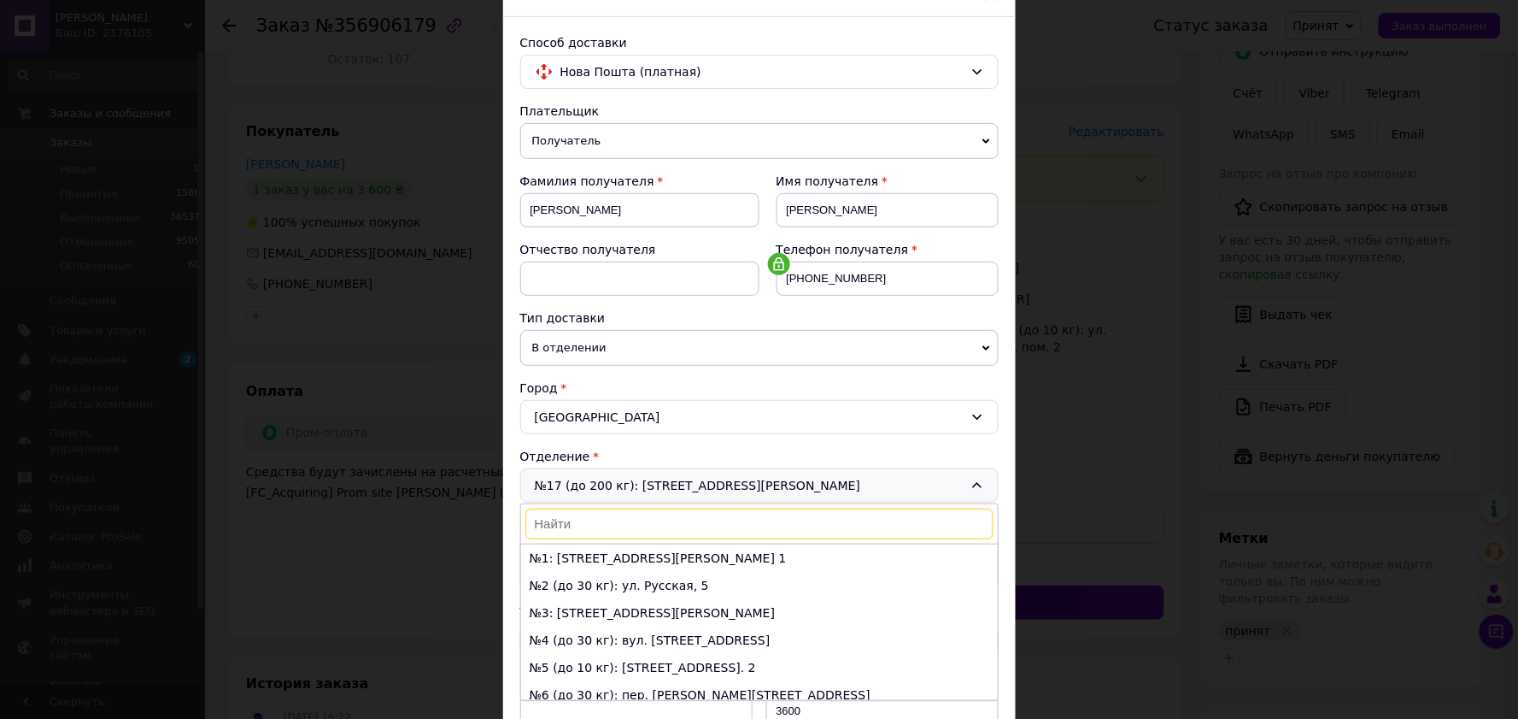
scroll to position [410, 0]
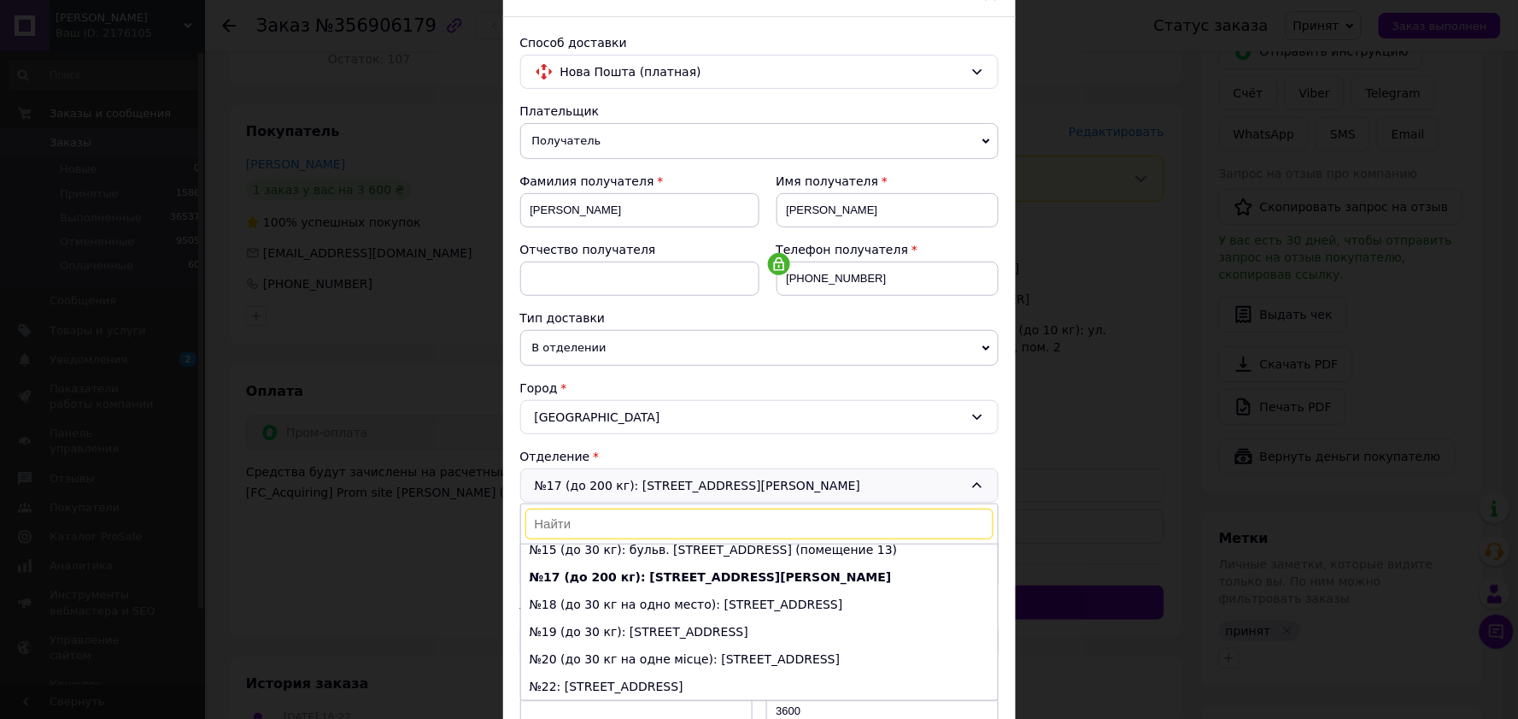
click at [898, 438] on div "Плательщик Получатель Отправитель Фамилия получателя Демина Имя получателя Ольг…" at bounding box center [759, 620] width 479 height 1035
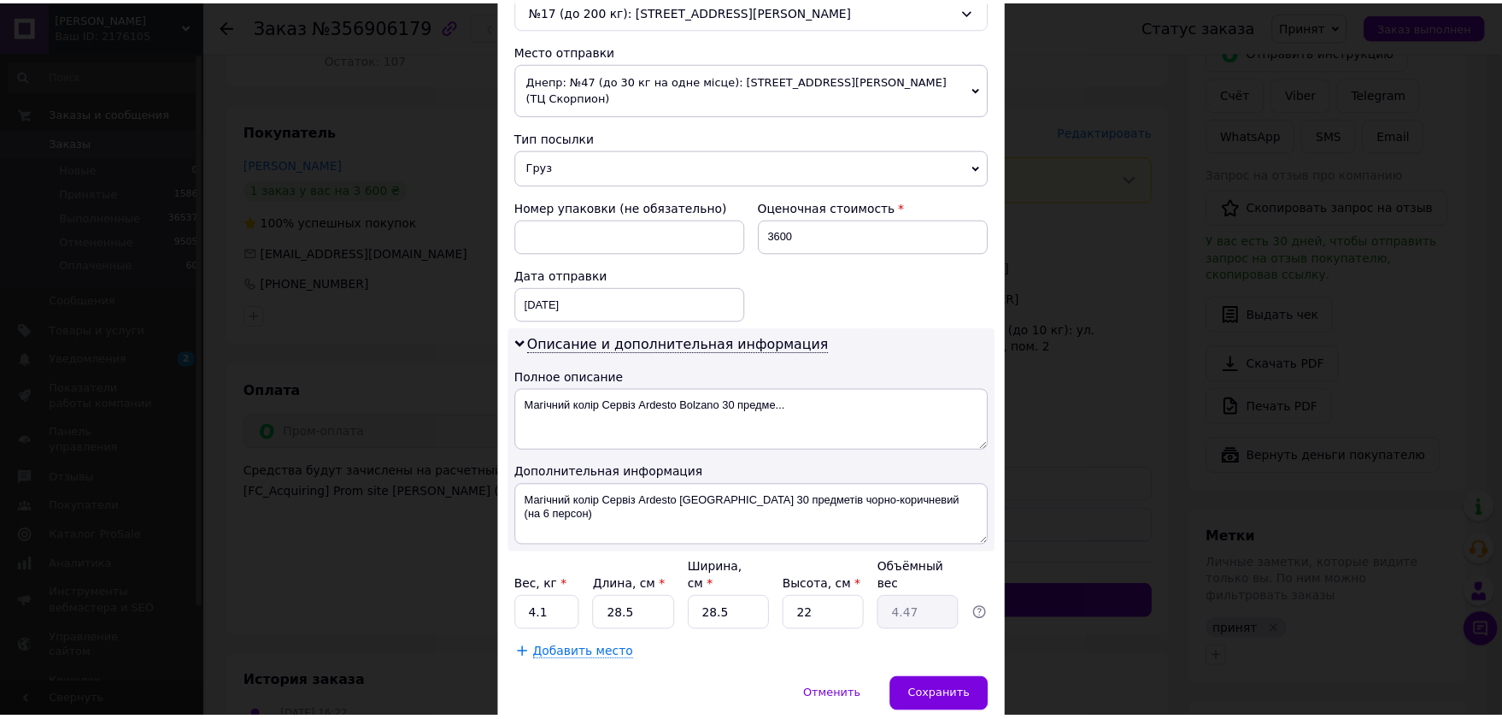
scroll to position [609, 0]
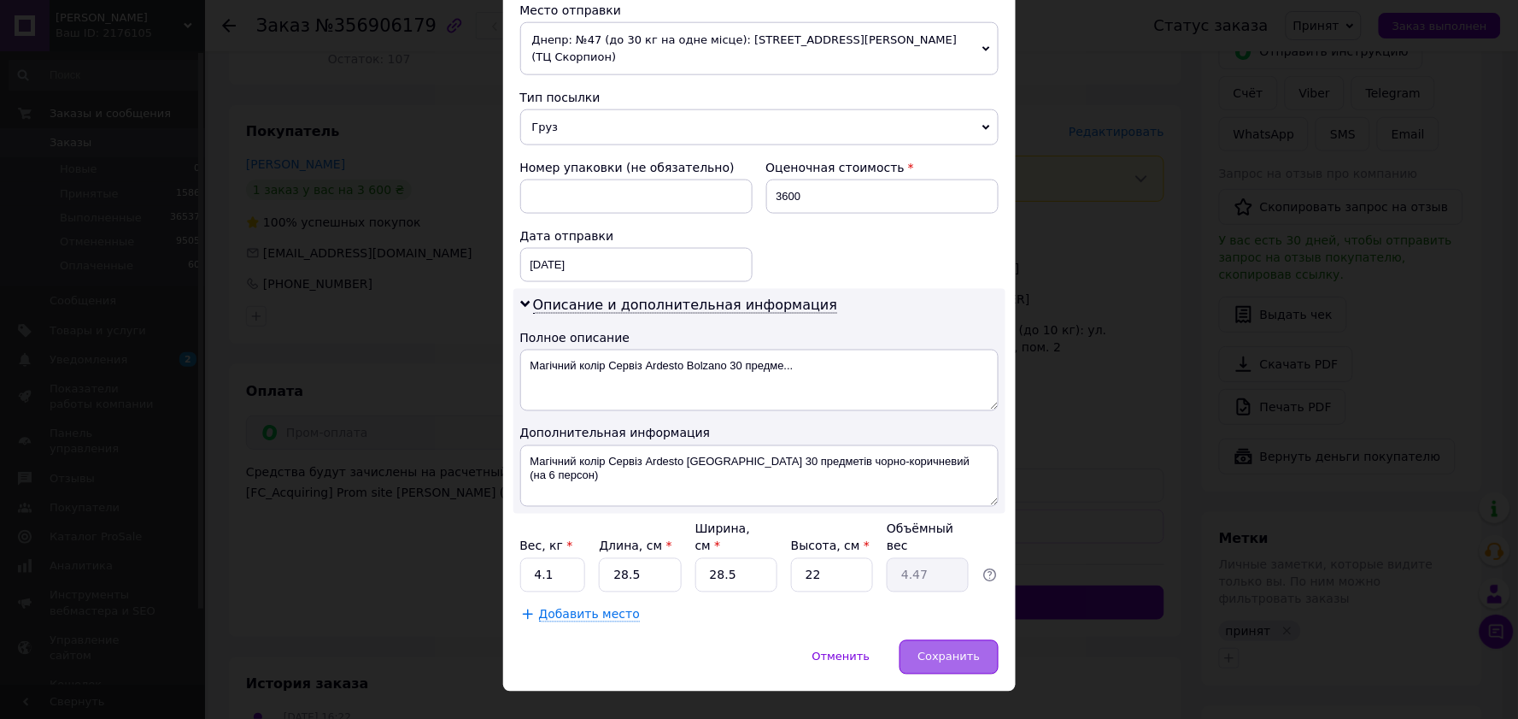
click at [949, 650] on span "Сохранить" at bounding box center [949, 656] width 62 height 13
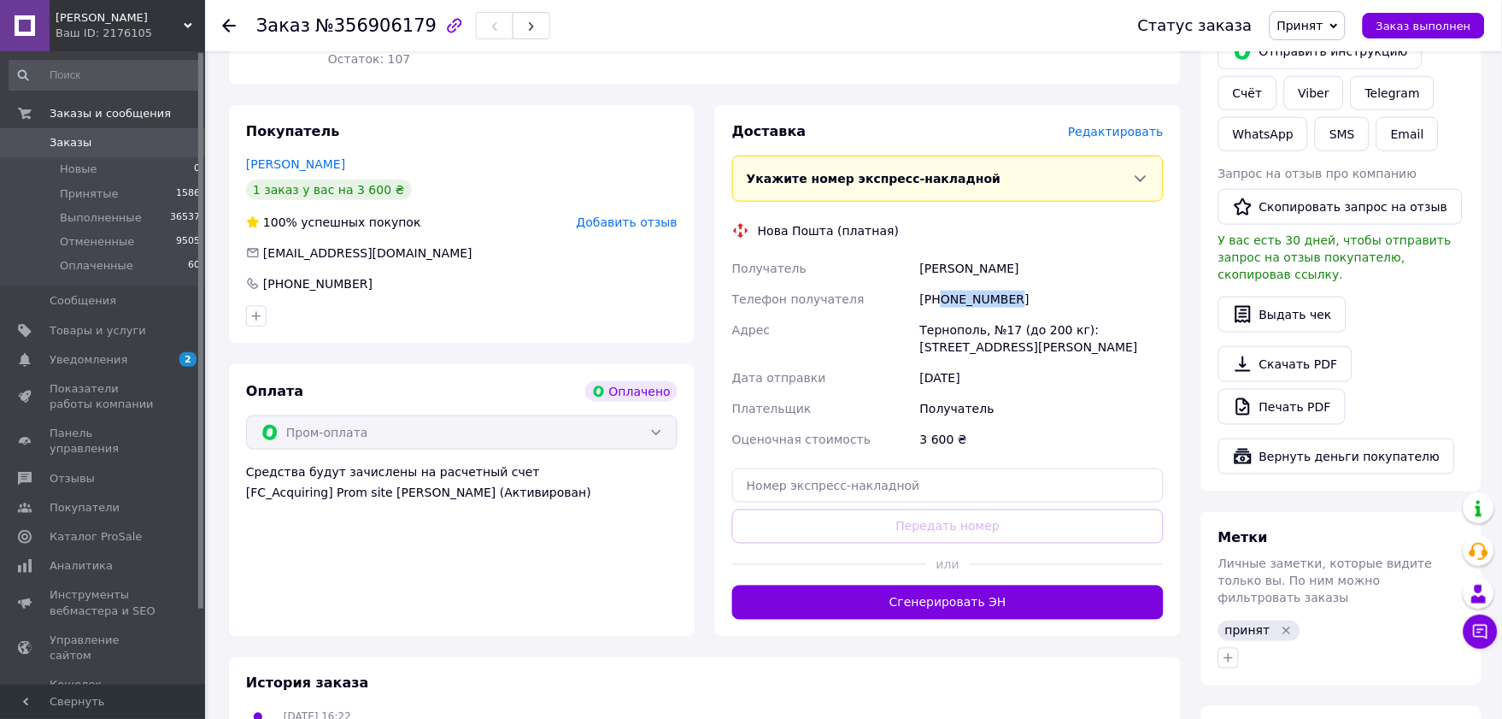
drag, startPoint x: 1032, startPoint y: 257, endPoint x: 942, endPoint y: 271, distance: 91.6
click at [942, 284] on div "[PHONE_NUMBER]" at bounding box center [1042, 299] width 250 height 31
copy div "0501877868"
click at [869, 468] on input "text" at bounding box center [948, 485] width 432 height 34
paste input "20400471937540"
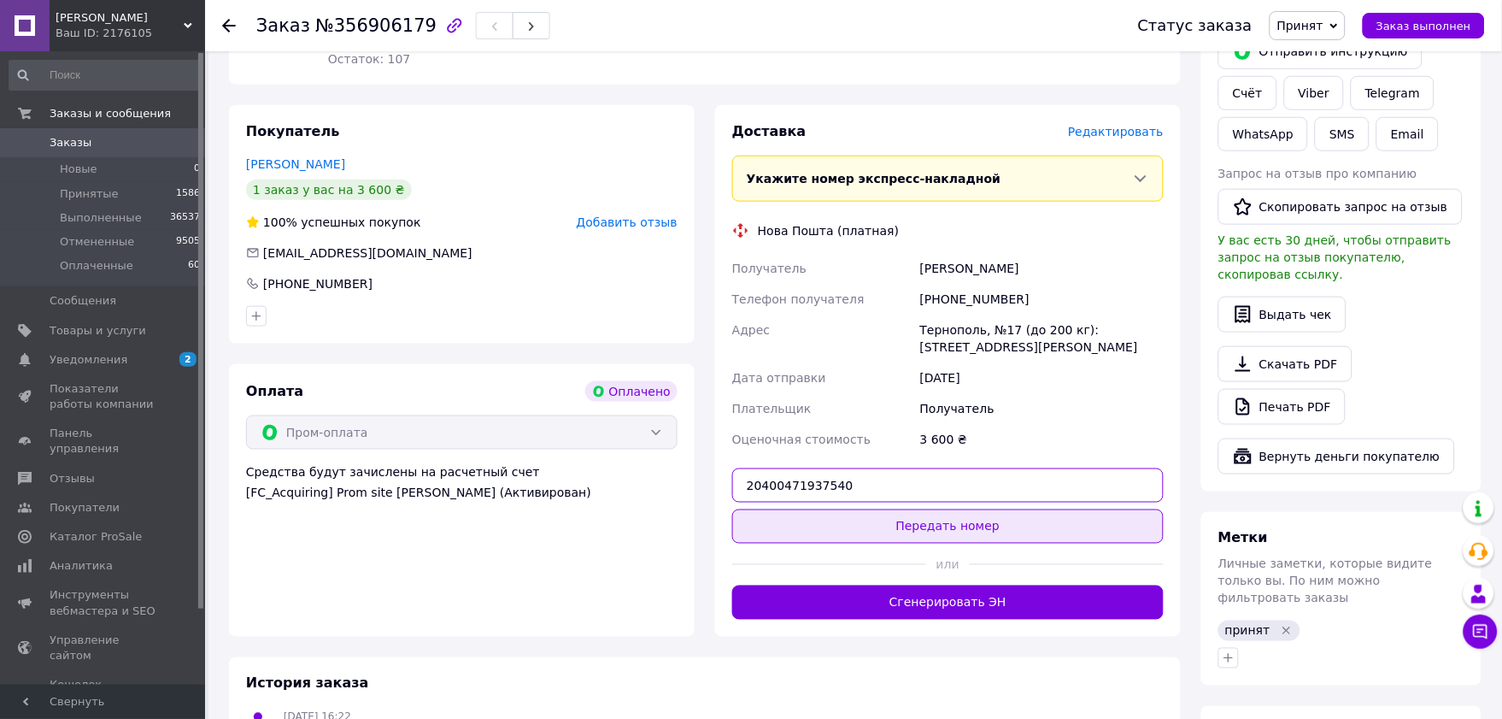
type input "20400471937540"
click at [885, 509] on button "Передать номер" at bounding box center [948, 526] width 432 height 34
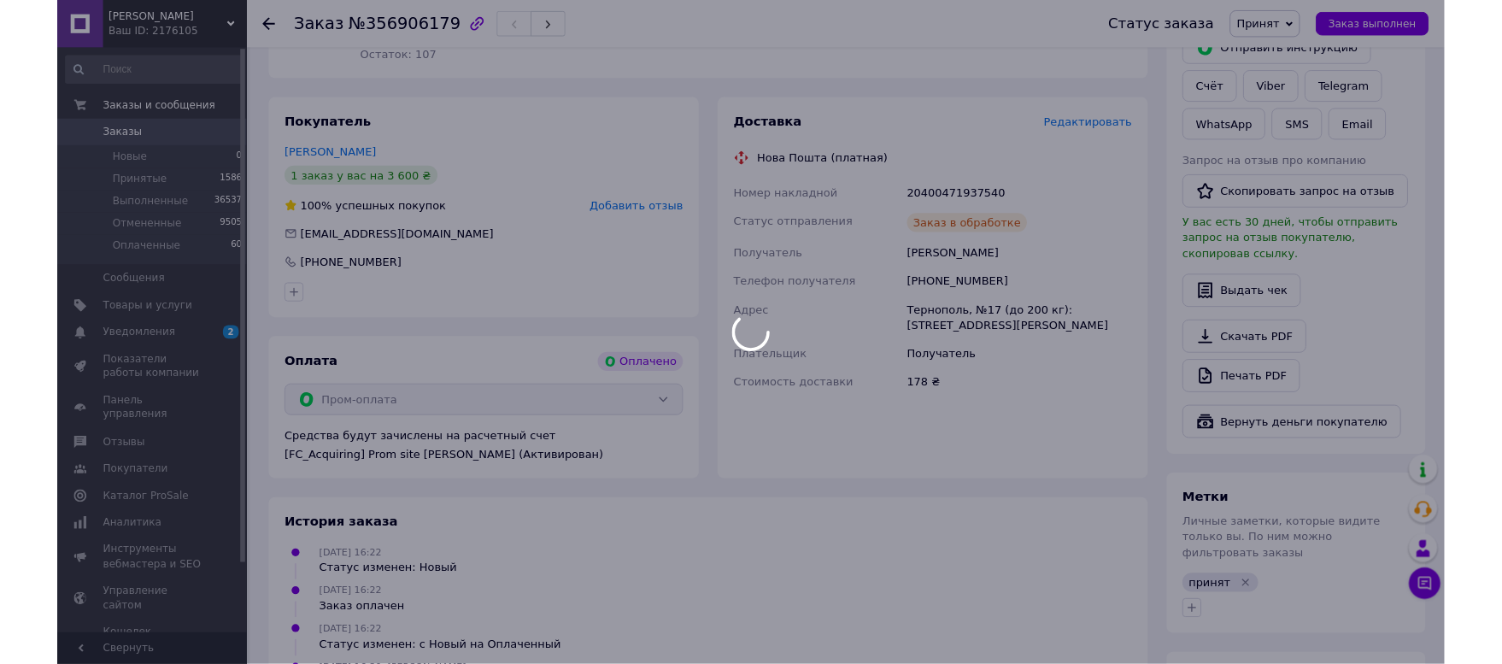
scroll to position [157, 0]
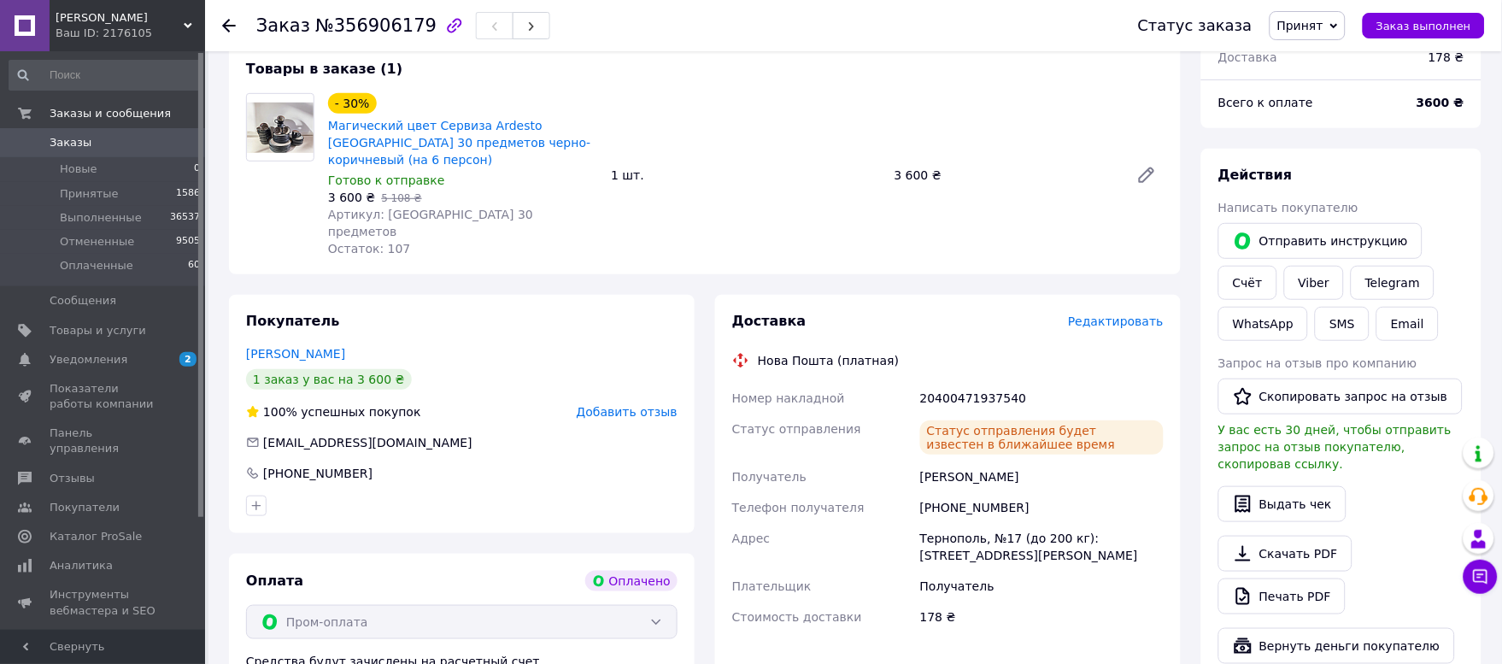
click at [47, 133] on link "Заказы 0" at bounding box center [105, 142] width 210 height 29
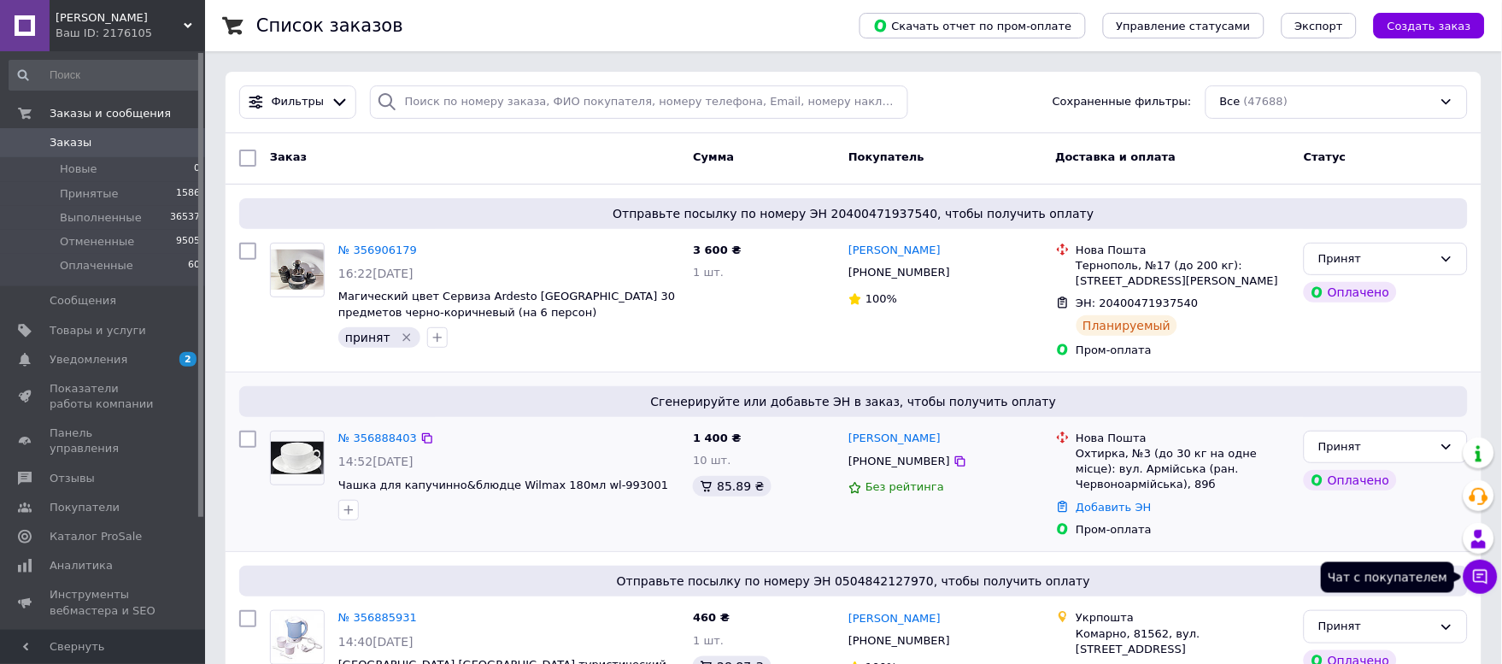
click at [1472, 581] on button "Чат с покупателем" at bounding box center [1481, 577] width 34 height 34
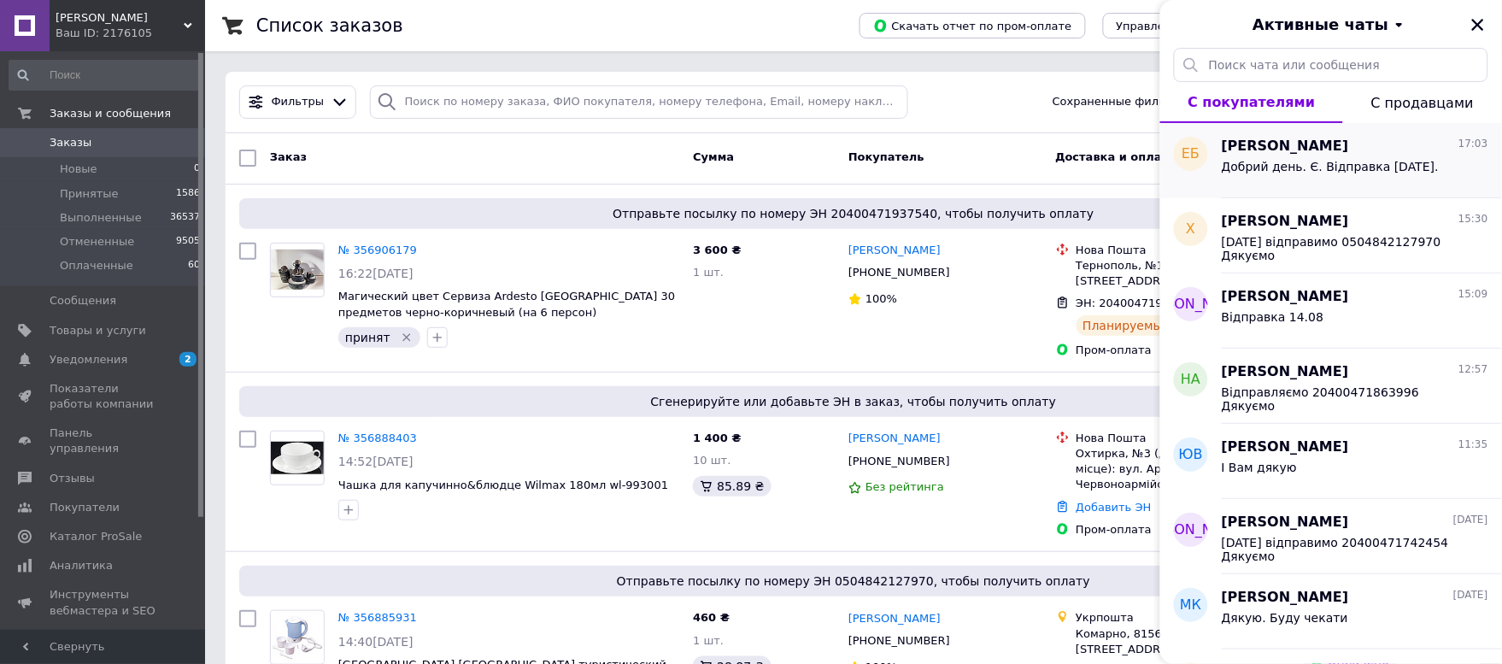
click at [1299, 155] on span "Екатерина Богданова" at bounding box center [1285, 147] width 127 height 20
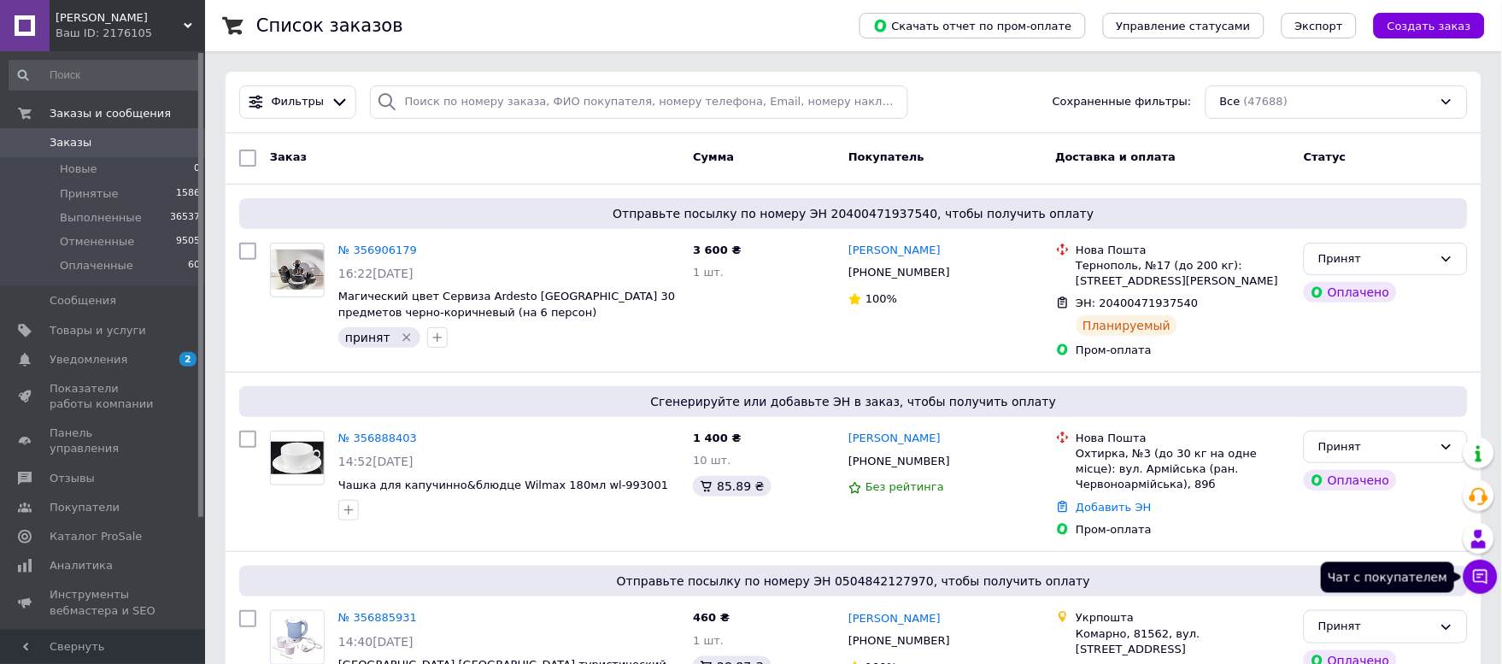
click at [1490, 577] on button "Чат с покупателем" at bounding box center [1481, 577] width 34 height 34
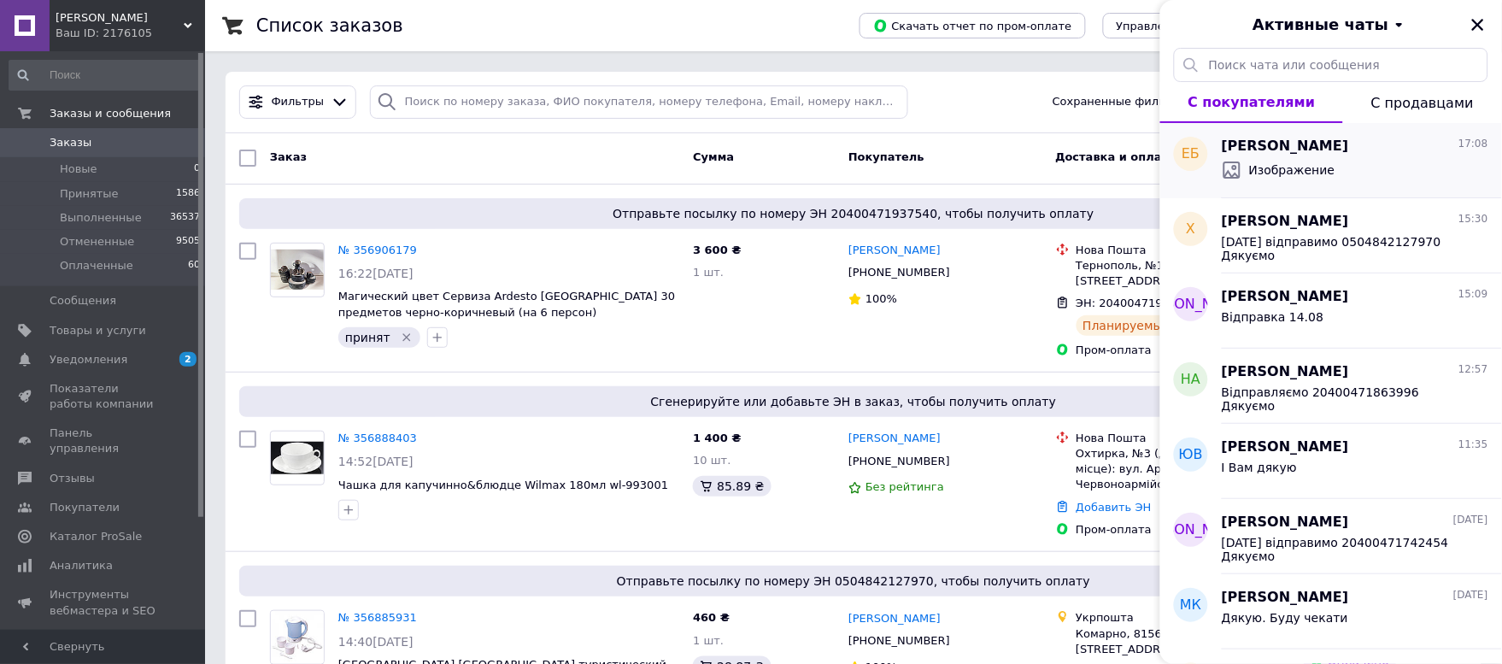
click at [1325, 171] on span "Изображение" at bounding box center [1292, 170] width 86 height 17
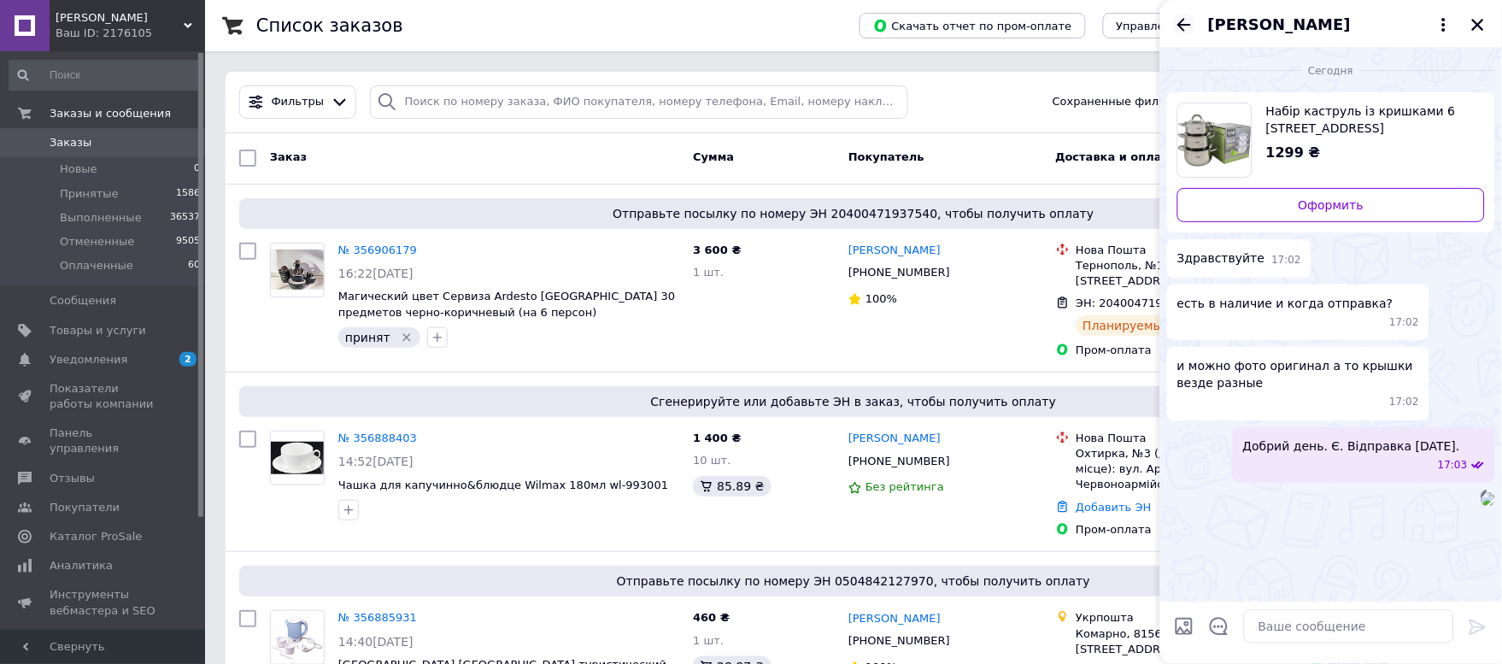
click at [1177, 19] on icon "Назад" at bounding box center [1184, 25] width 21 height 21
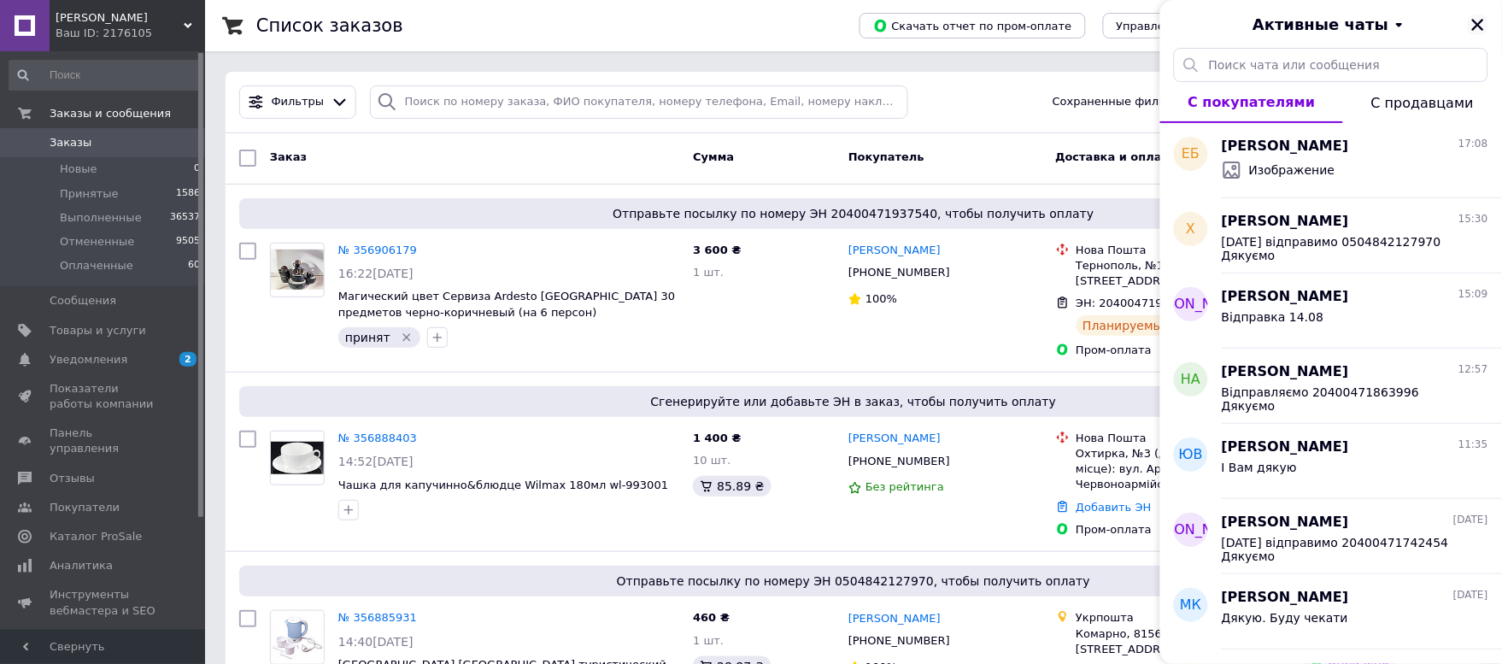
click at [1474, 31] on icon "Закрыть" at bounding box center [1478, 24] width 15 height 15
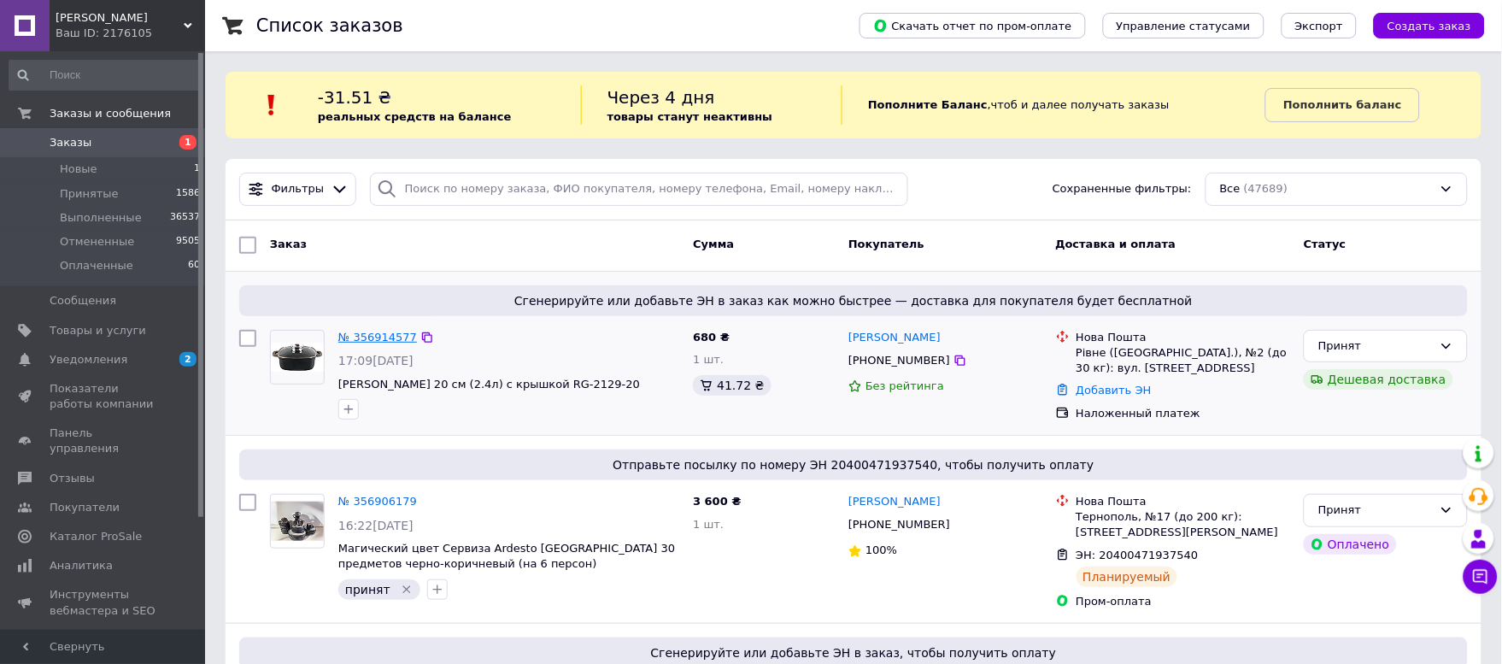
click at [346, 340] on link "№ 356914577" at bounding box center [377, 337] width 79 height 13
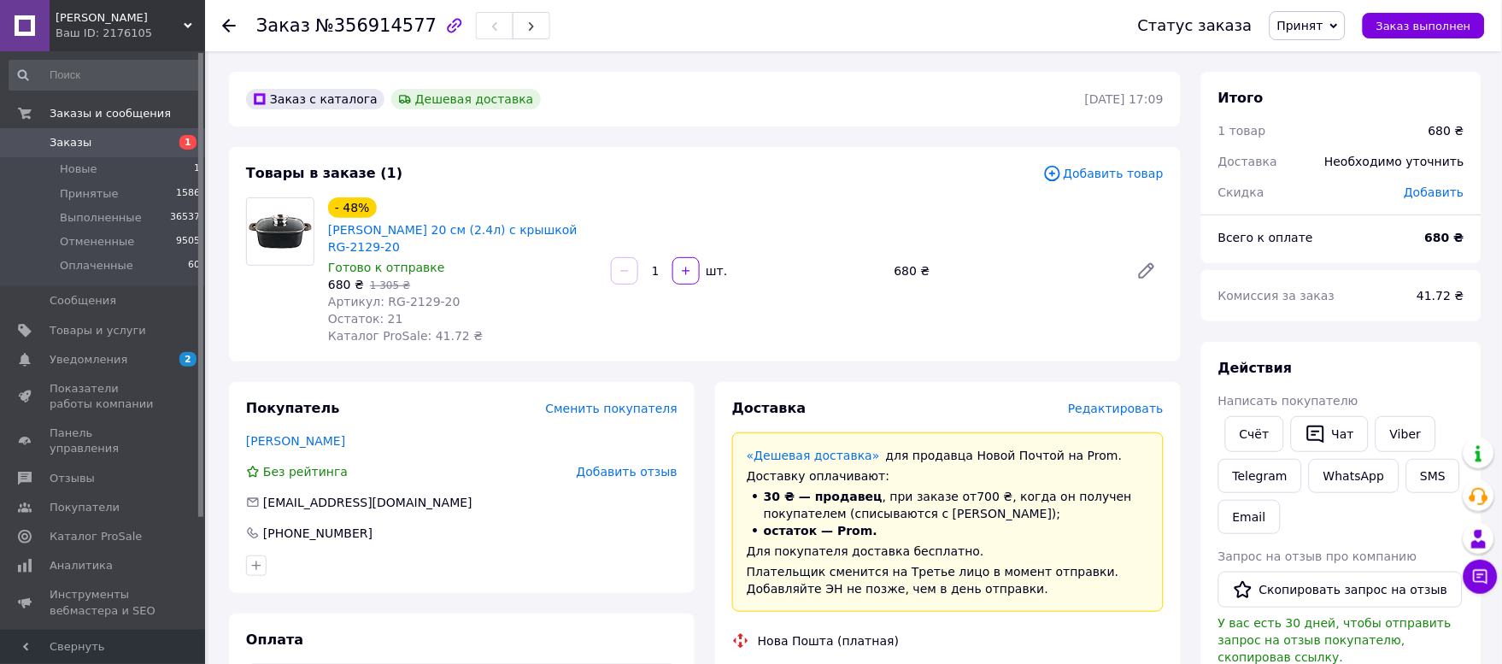
drag, startPoint x: 400, startPoint y: 243, endPoint x: 322, endPoint y: 224, distance: 80.0
click at [322, 224] on div "- 48% [PERSON_NAME] 20 см (2.4л) с крышкой RG-2129-20 Готово к отправке 680 ₴  …" at bounding box center [462, 271] width 283 height 154
copy link "[PERSON_NAME] 20 см (2.4л) с крышкой RG-2129-20"
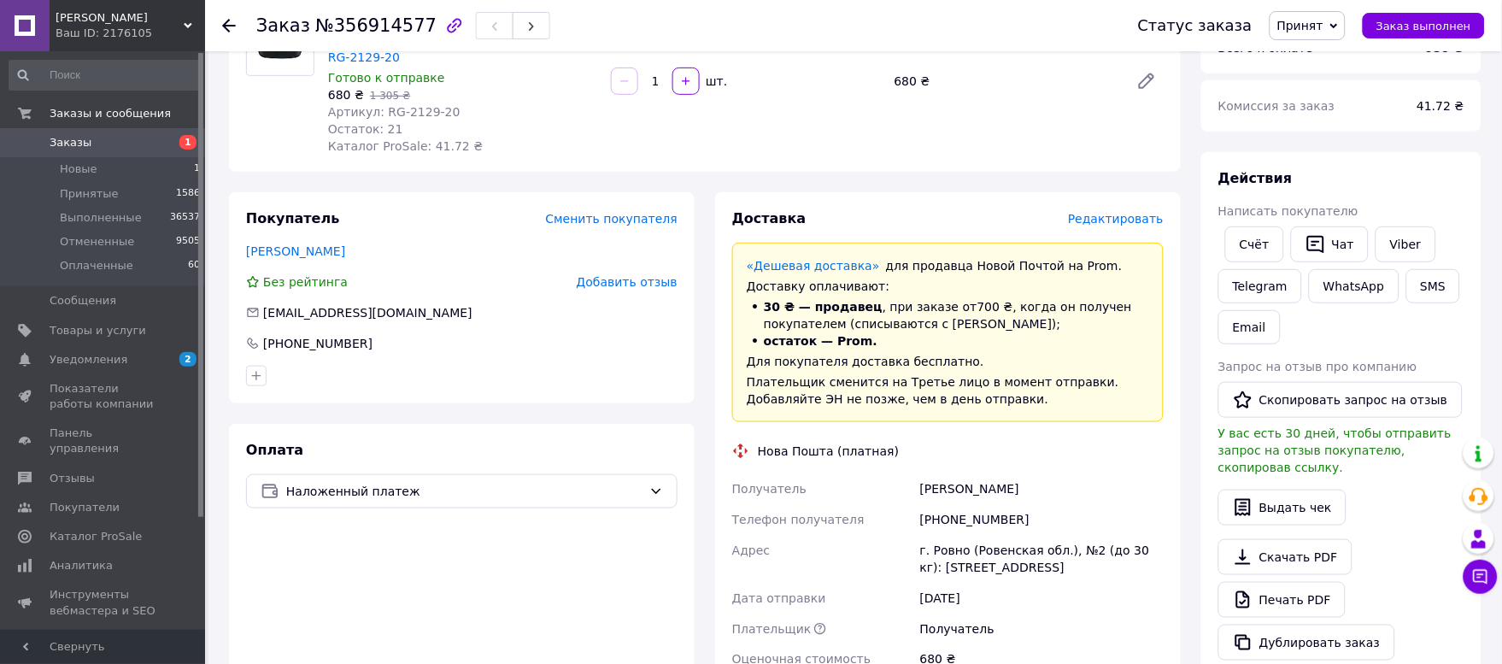
scroll to position [285, 0]
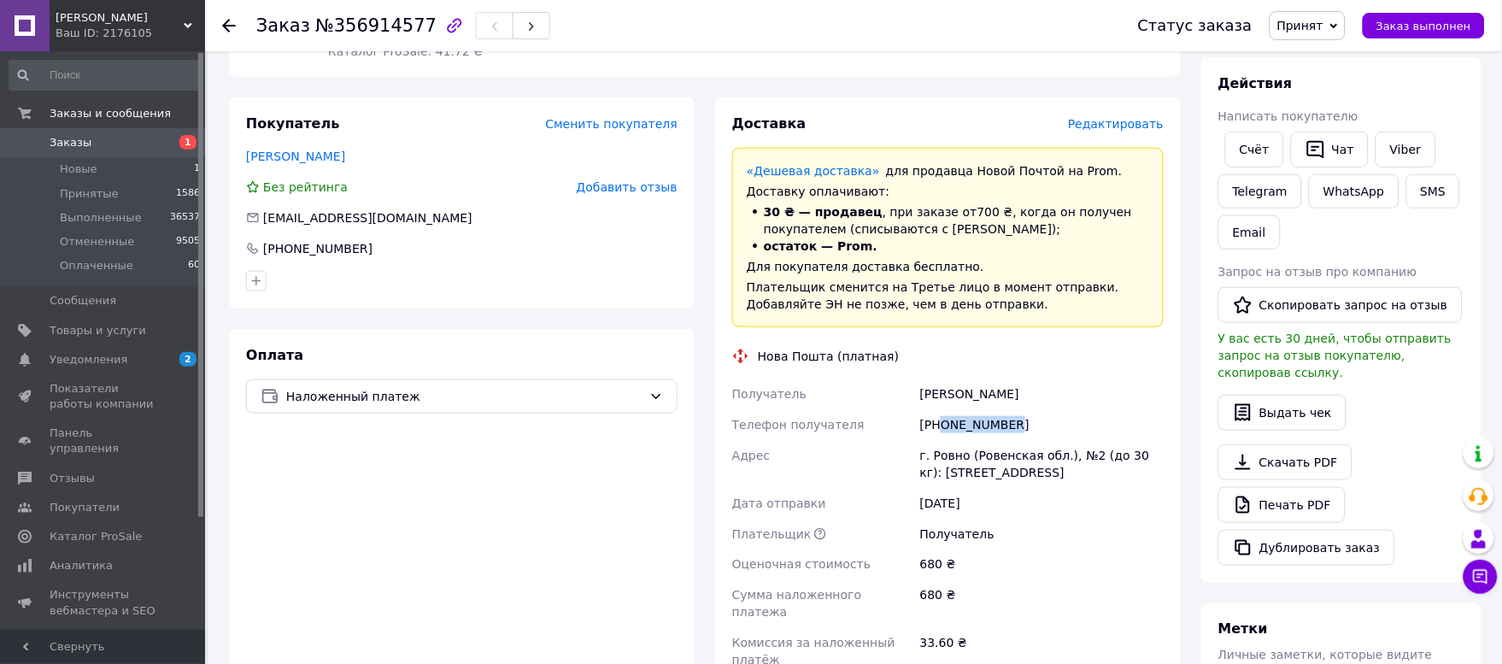
drag, startPoint x: 1019, startPoint y: 415, endPoint x: 944, endPoint y: 427, distance: 75.3
click at [944, 427] on div "[PHONE_NUMBER]" at bounding box center [1042, 424] width 250 height 31
copy div "0668062603"
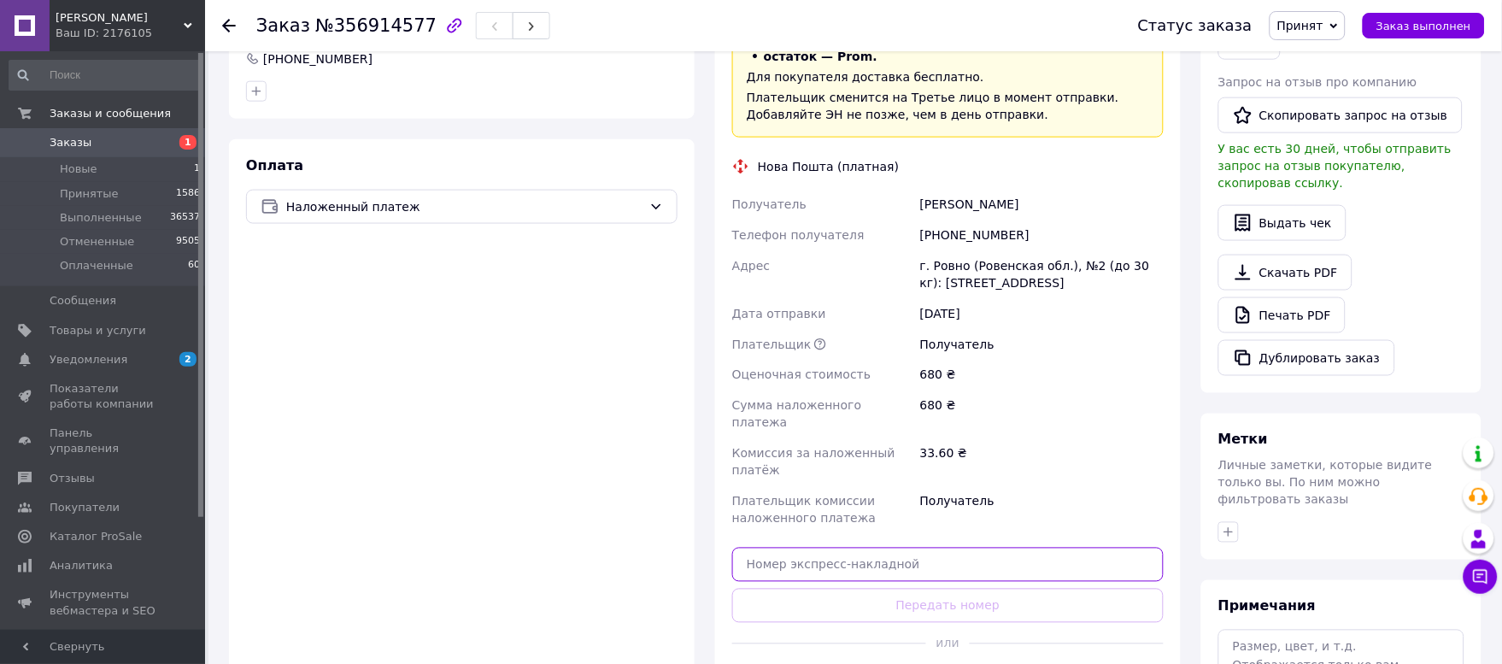
click at [814, 548] on input "text" at bounding box center [948, 565] width 432 height 34
paste input "20400471939201"
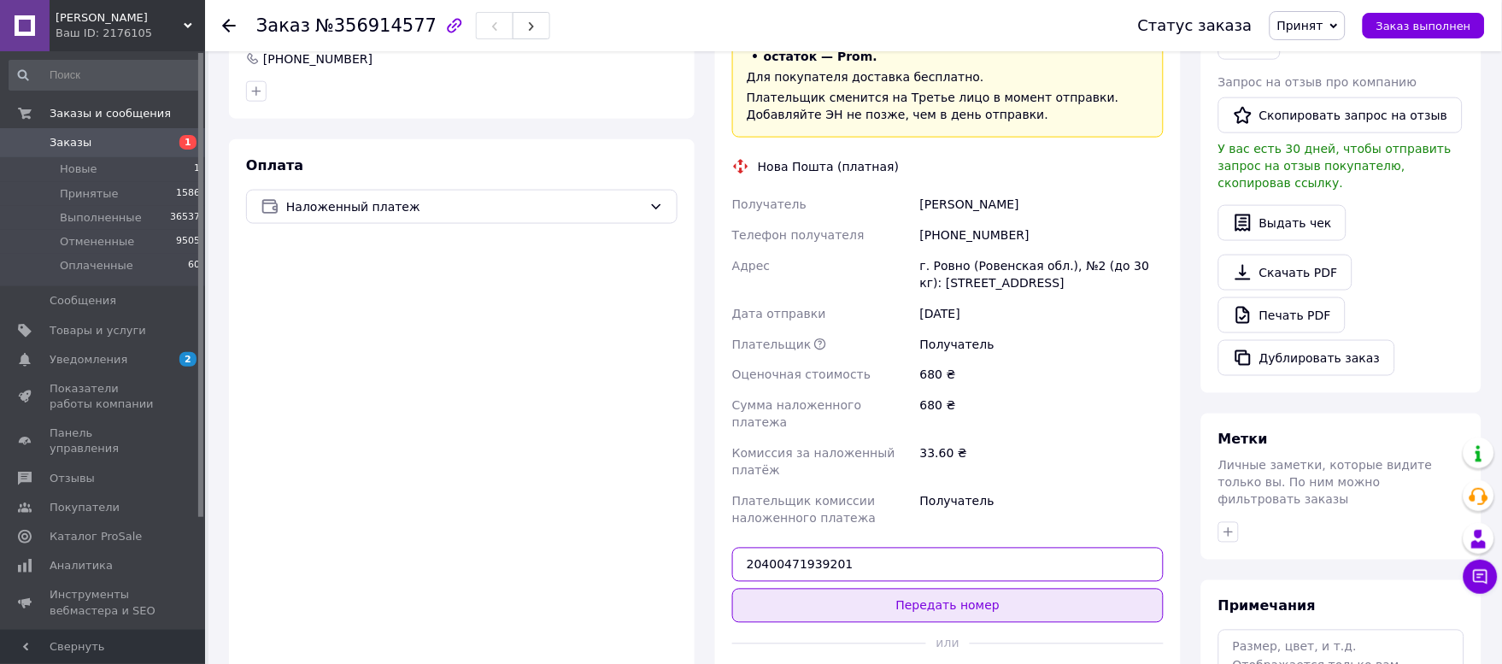
type input "20400471939201"
click at [830, 589] on button "Передать номер" at bounding box center [948, 606] width 432 height 34
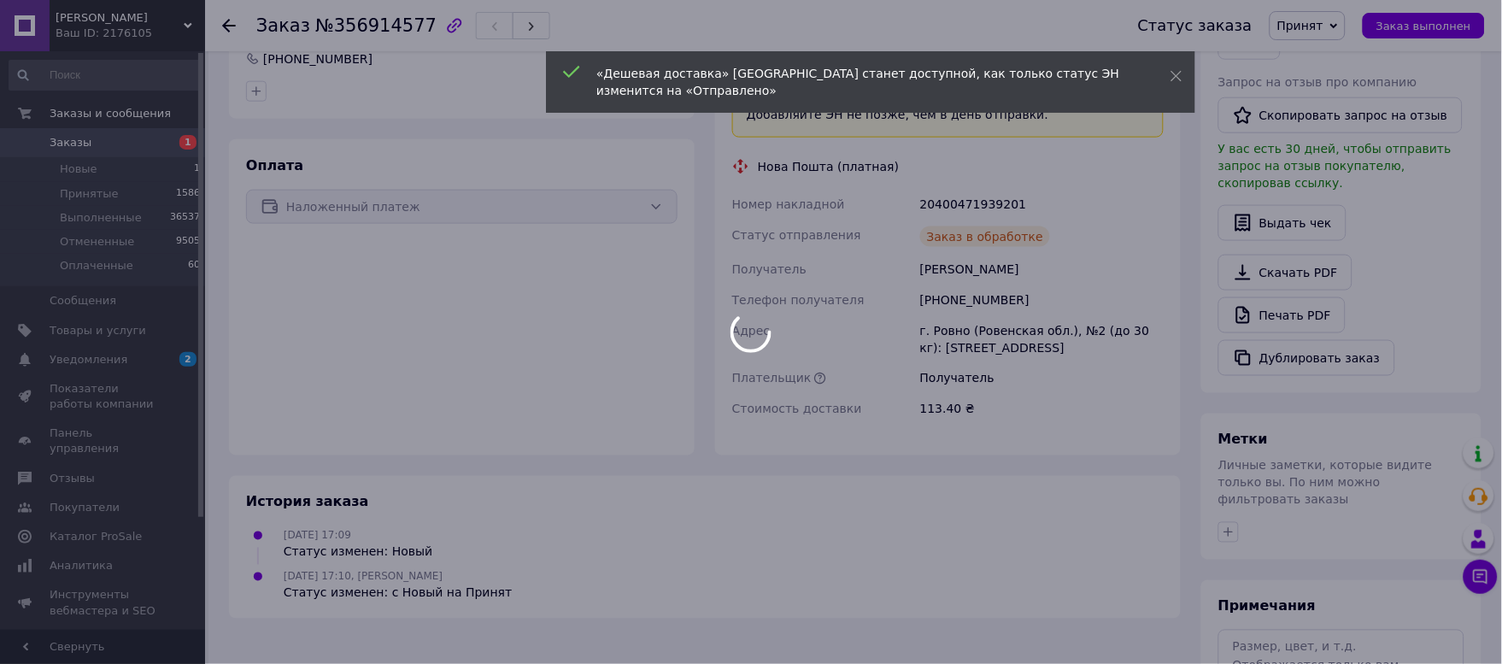
click at [86, 143] on div at bounding box center [751, 332] width 1502 height 664
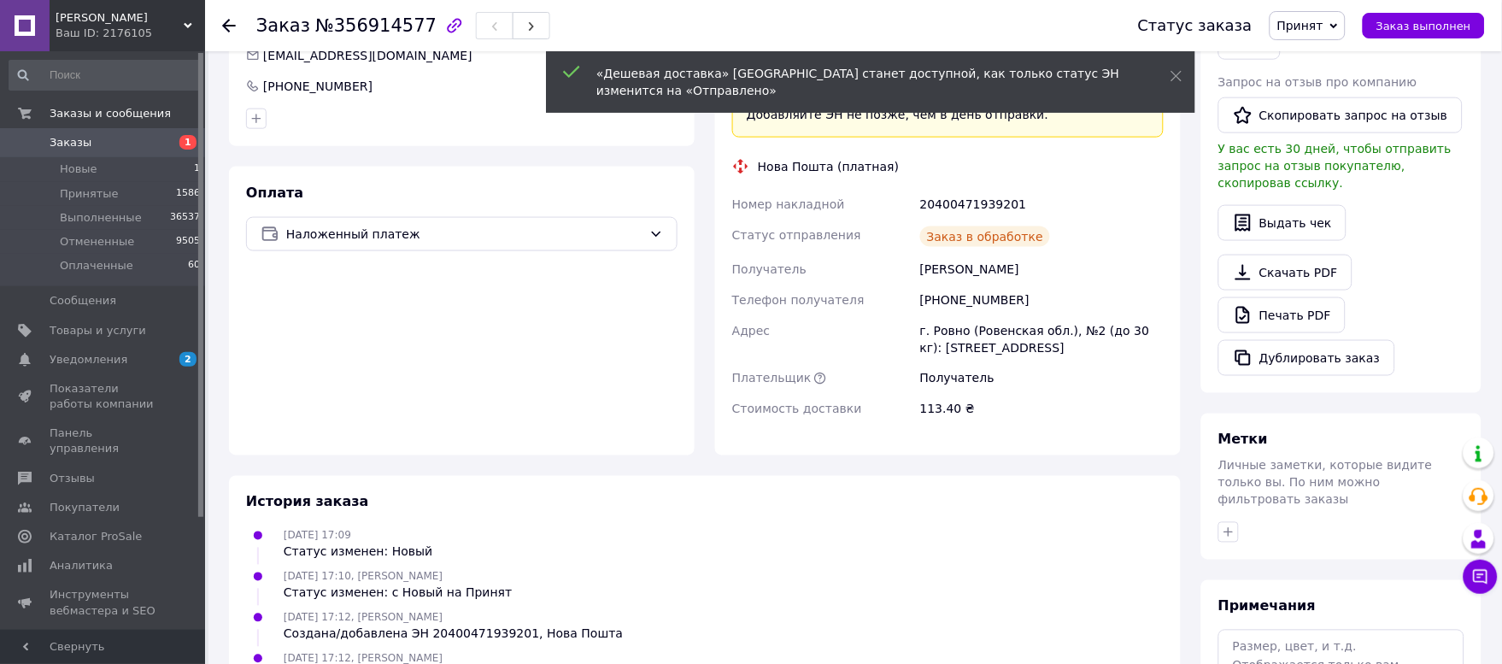
scroll to position [502, 0]
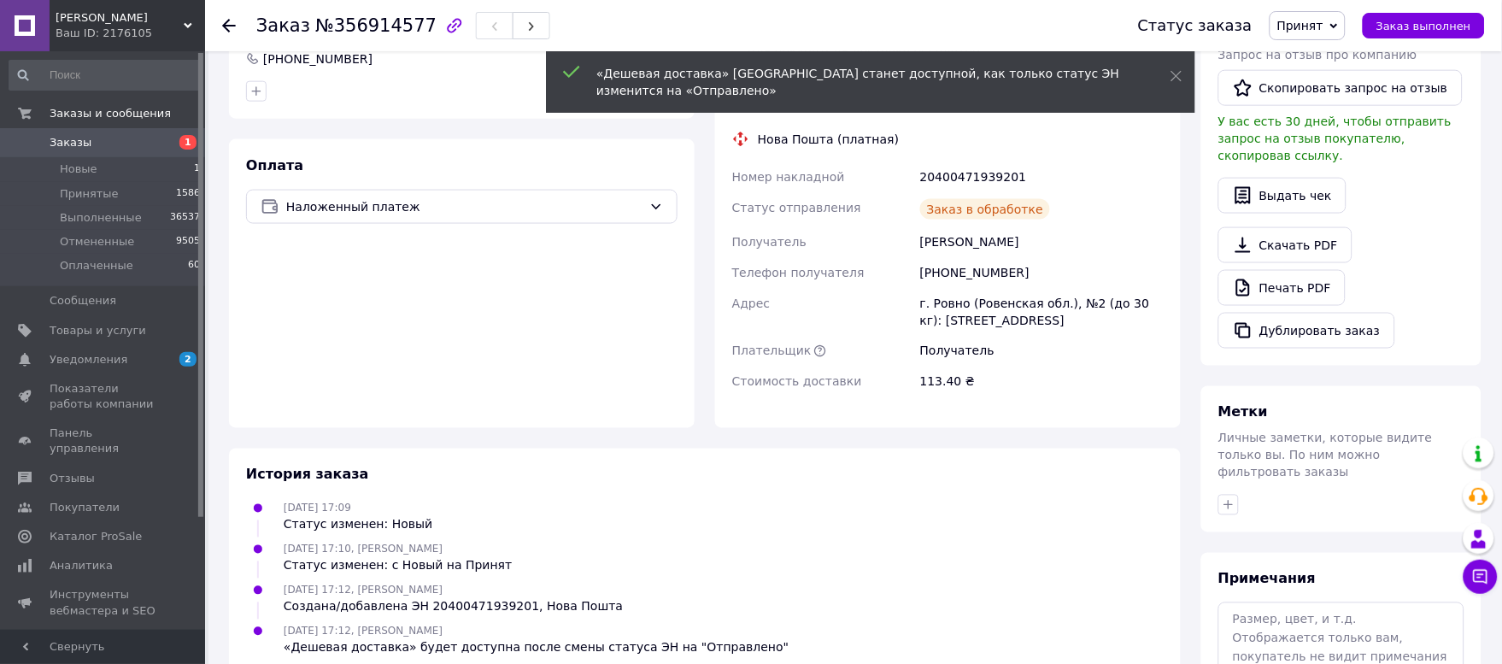
click at [75, 150] on span "Заказы" at bounding box center [71, 142] width 42 height 15
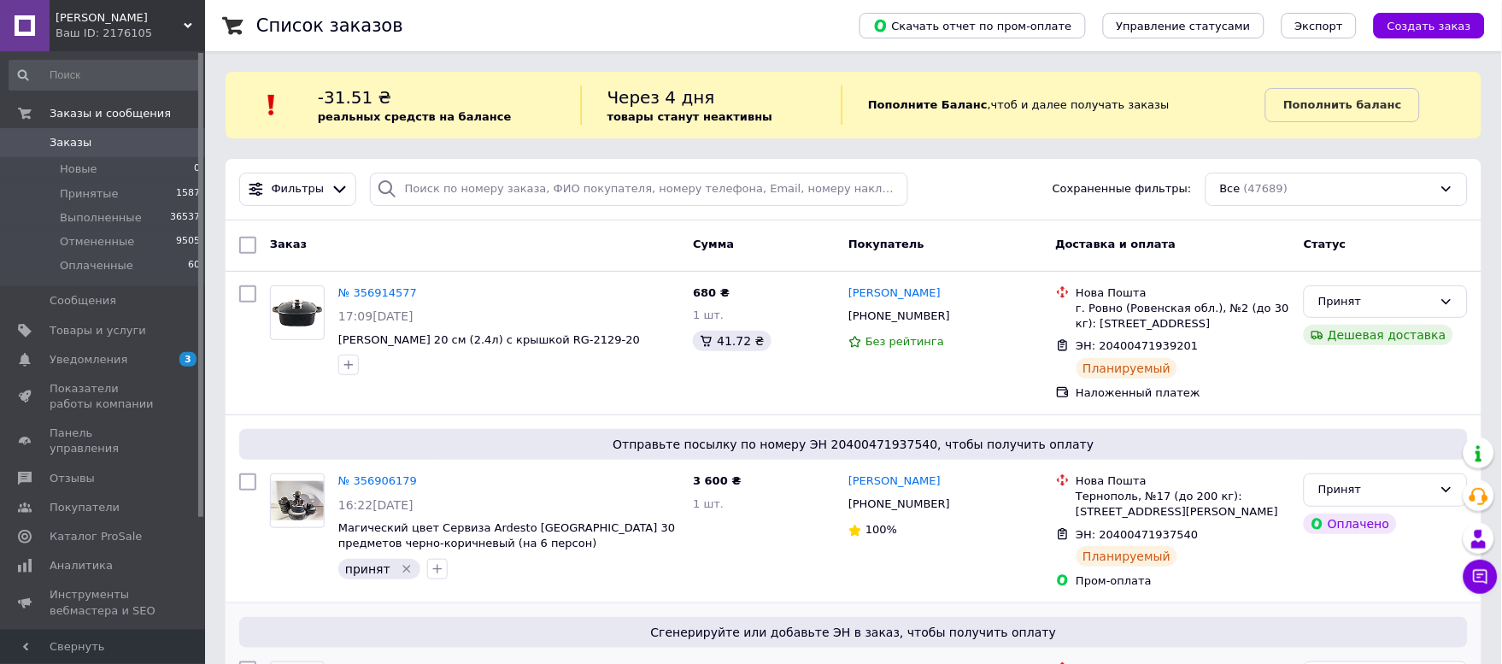
scroll to position [190, 0]
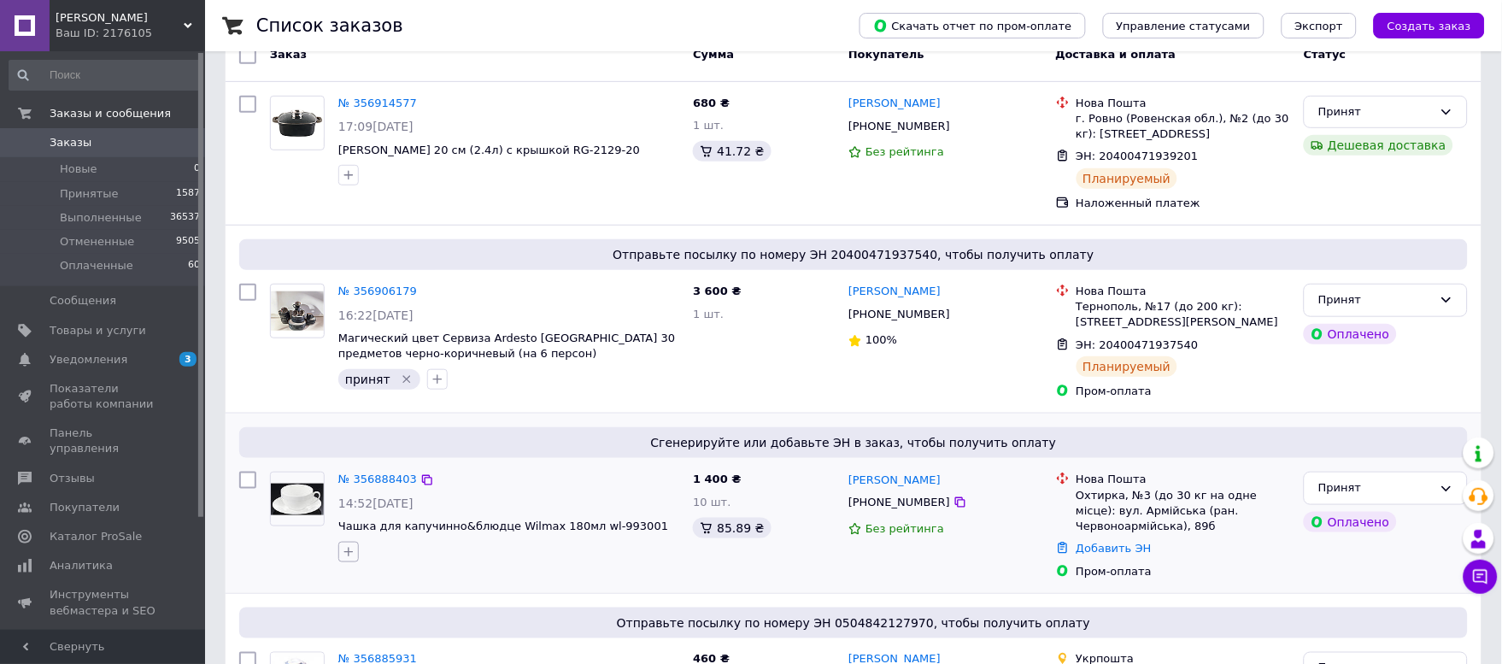
click at [354, 553] on icon "button" at bounding box center [349, 552] width 14 height 14
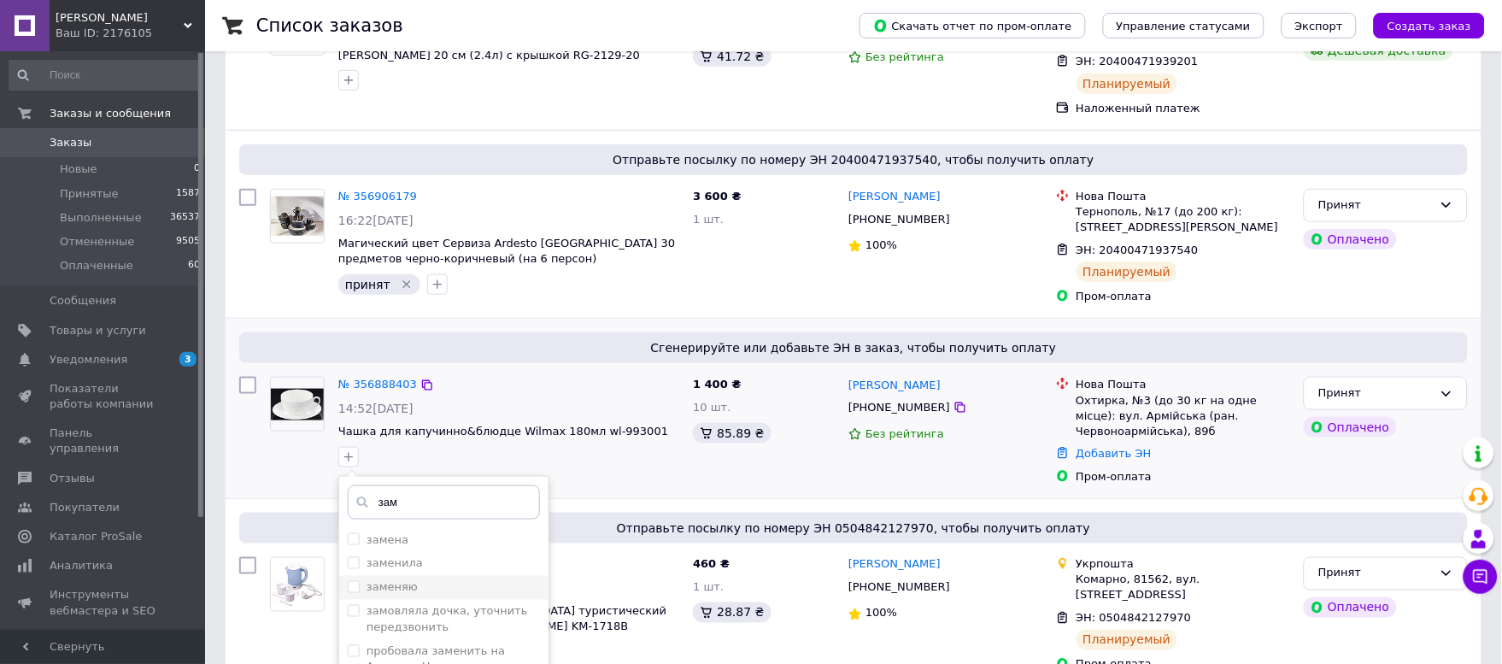
type input "зам"
click at [407, 587] on label "заменяю" at bounding box center [392, 587] width 51 height 13
checkbox input "true"
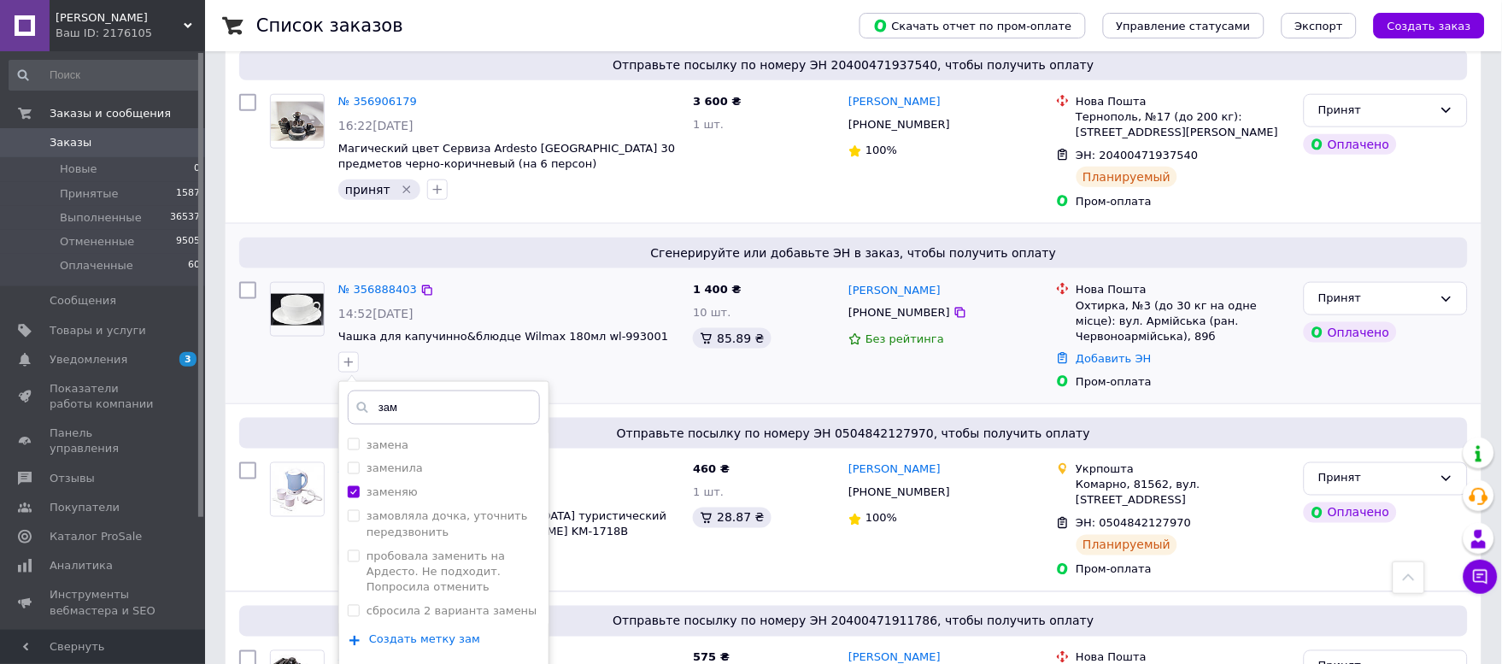
scroll to position [474, 0]
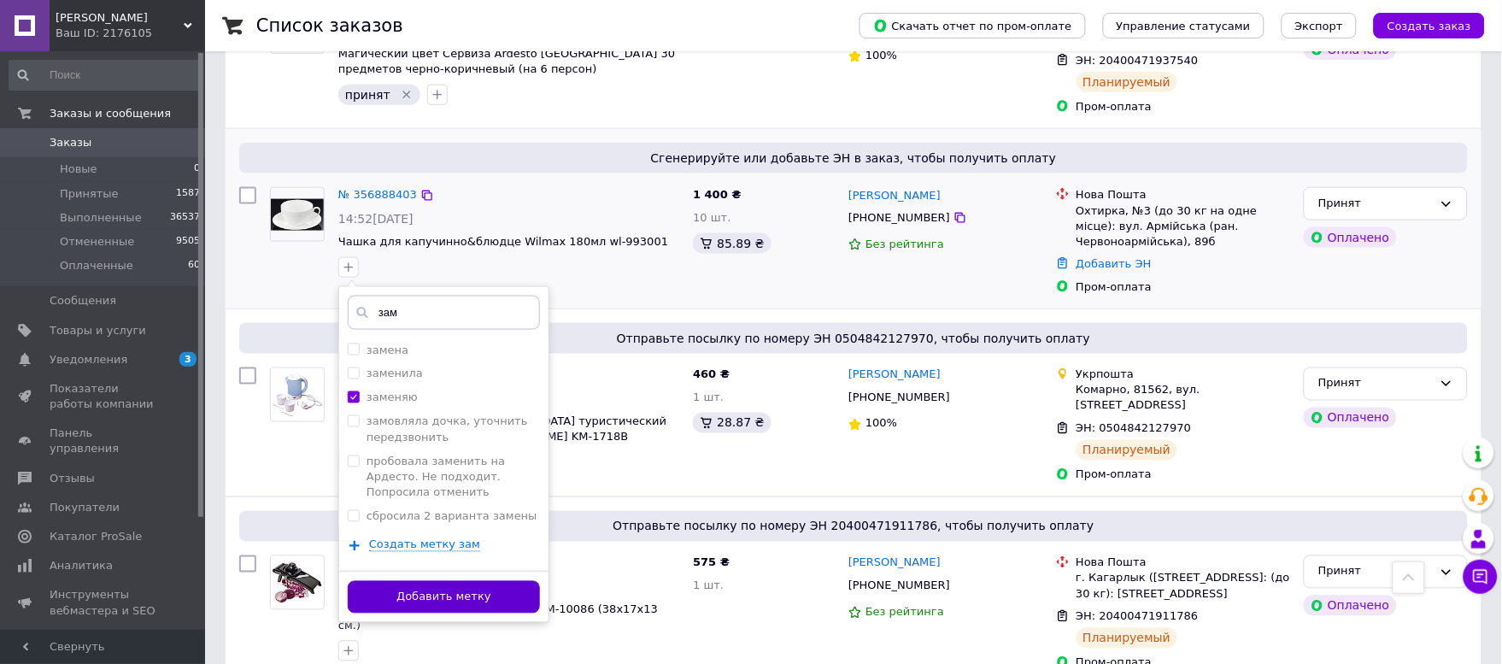
click at [434, 608] on button "Добавить метку" at bounding box center [444, 597] width 192 height 33
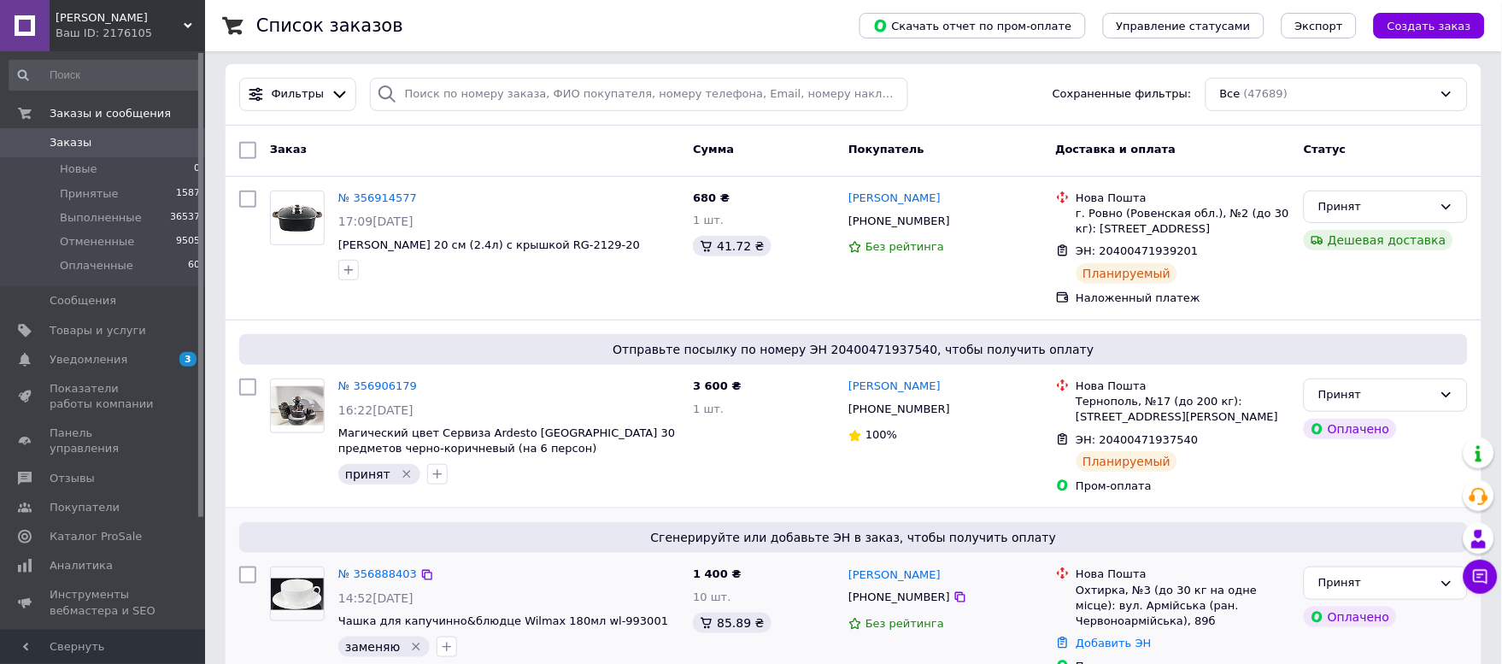
scroll to position [0, 0]
